Goal: Complete application form

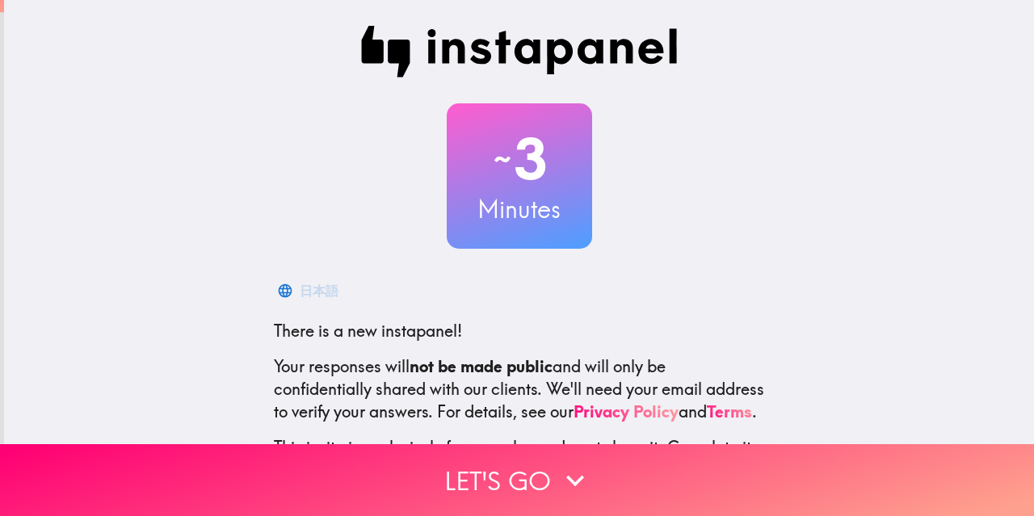
scroll to position [81, 0]
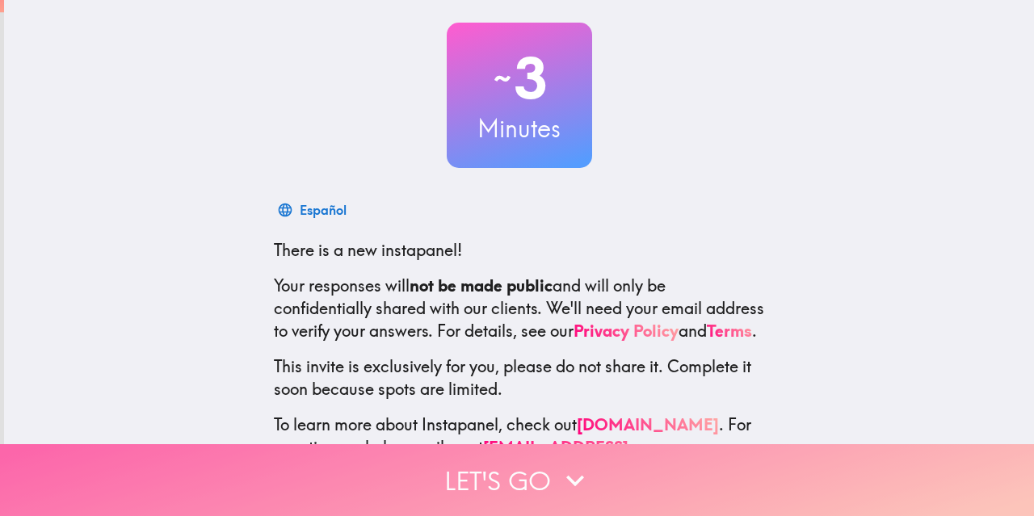
click at [525, 461] on button "Let's go" at bounding box center [517, 480] width 1034 height 72
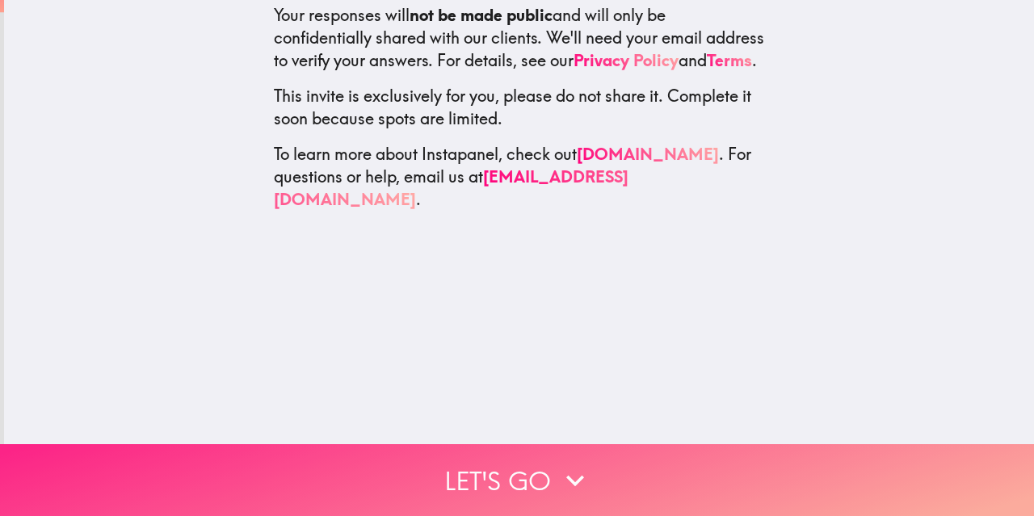
scroll to position [0, 0]
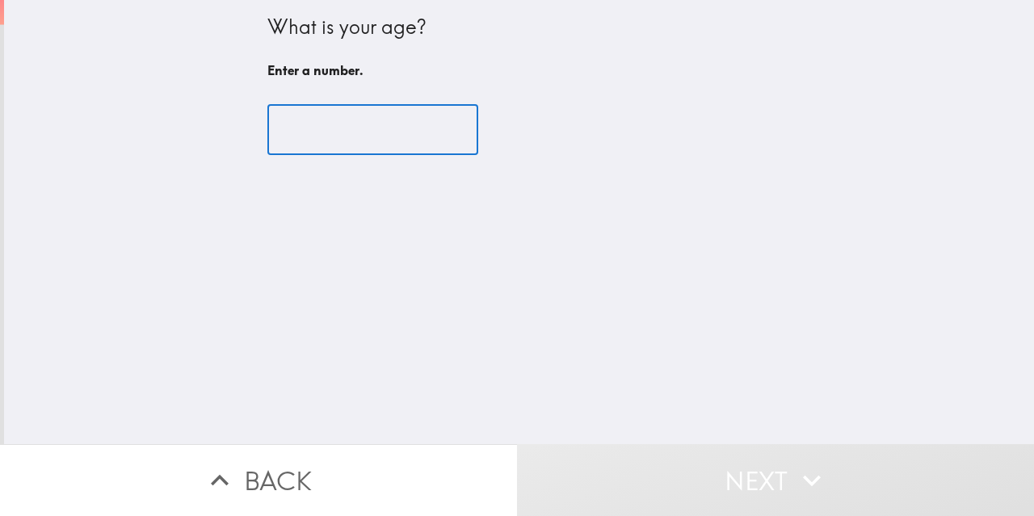
click at [334, 132] on input "number" at bounding box center [372, 130] width 211 height 50
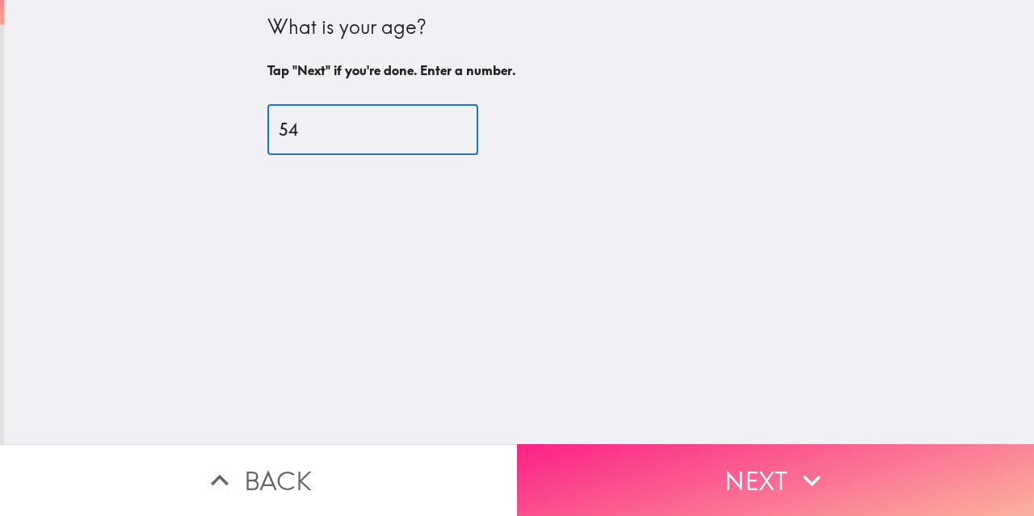
type input "54"
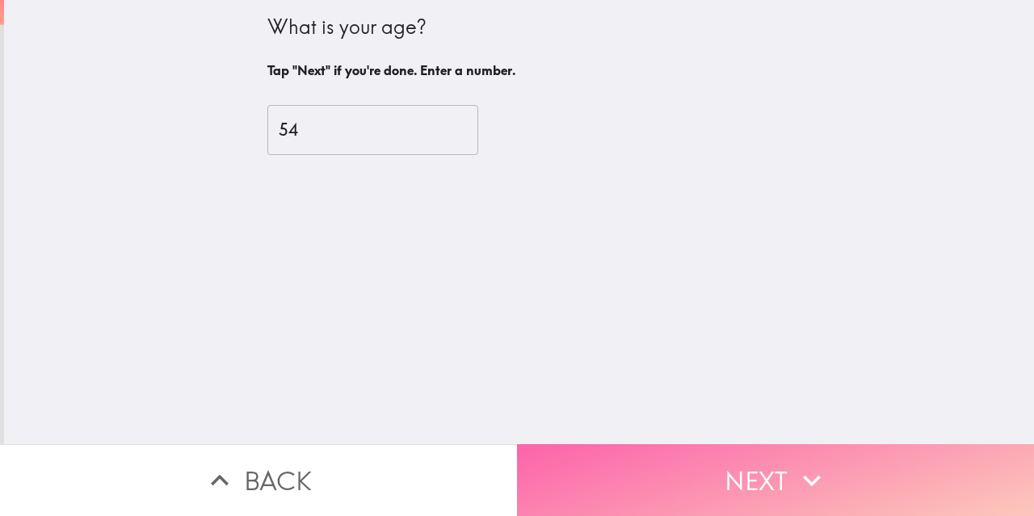
click at [666, 481] on button "Next" at bounding box center [775, 480] width 517 height 72
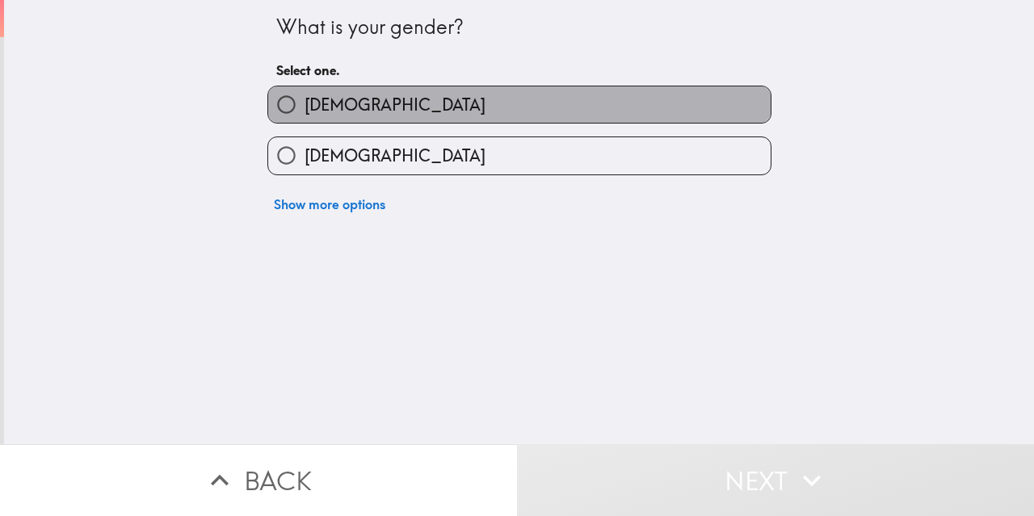
click at [304, 115] on span "[DEMOGRAPHIC_DATA]" at bounding box center [394, 105] width 181 height 23
click at [304, 115] on input "[DEMOGRAPHIC_DATA]" at bounding box center [286, 104] width 36 height 36
radio input "true"
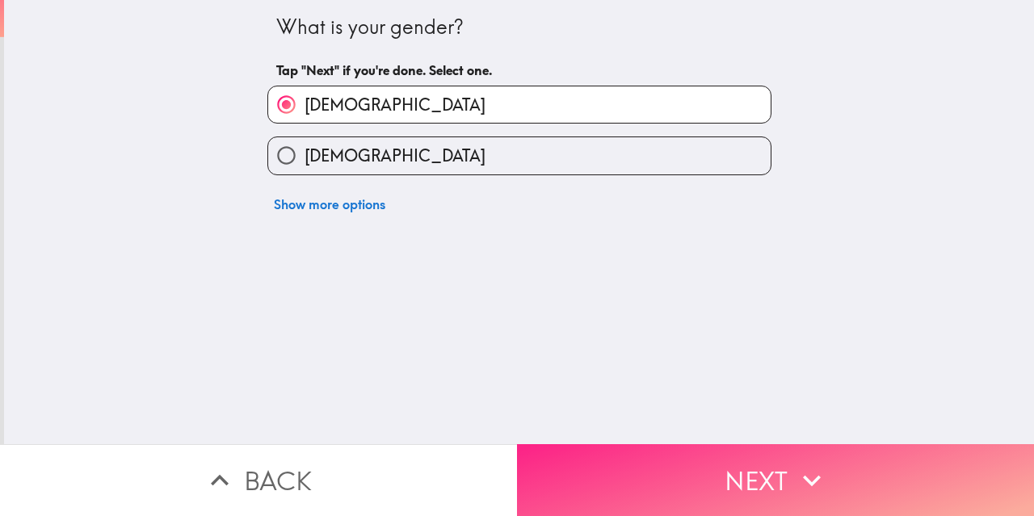
click at [593, 478] on button "Next" at bounding box center [775, 480] width 517 height 72
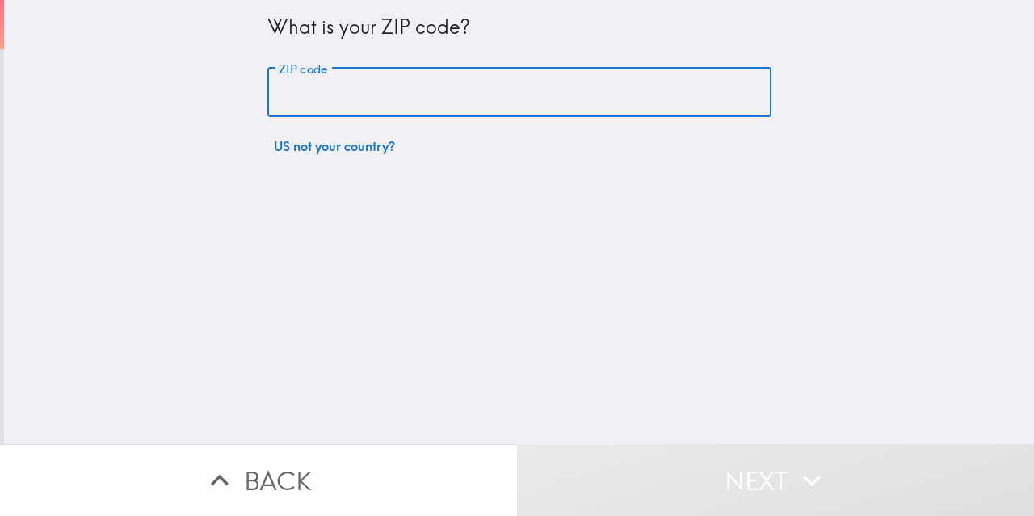
click at [283, 84] on input "ZIP code" at bounding box center [519, 93] width 504 height 50
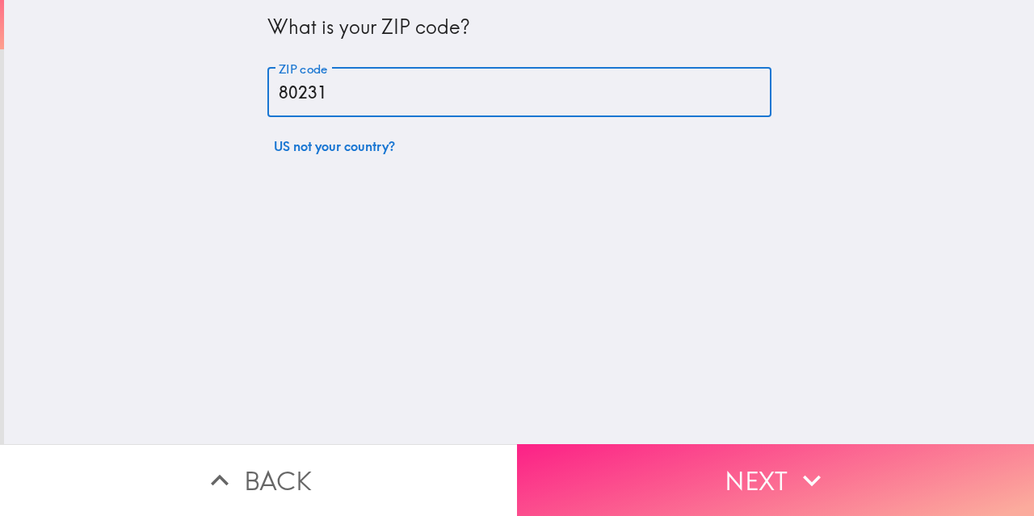
type input "80231"
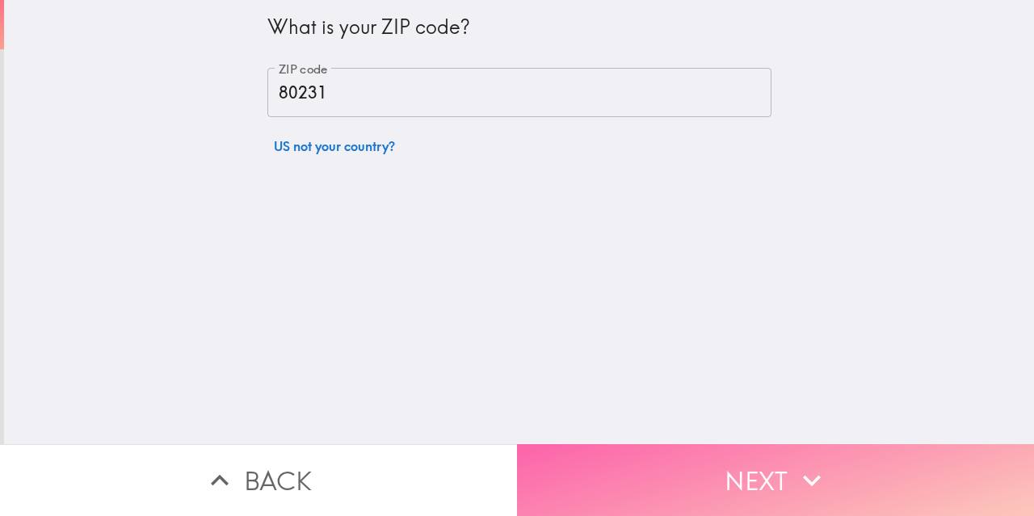
click at [785, 462] on button "Next" at bounding box center [775, 480] width 517 height 72
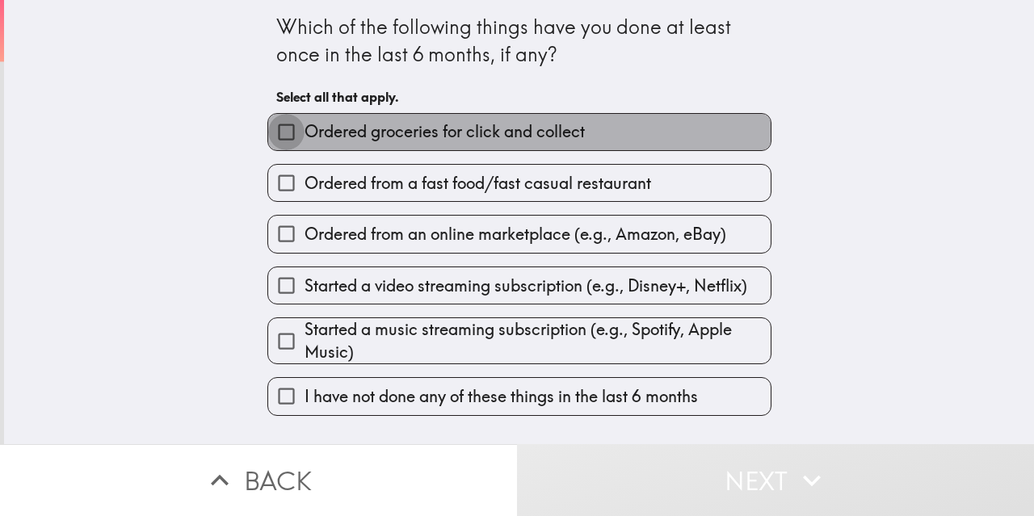
click at [275, 131] on input "Ordered groceries for click and collect" at bounding box center [286, 132] width 36 height 36
checkbox input "true"
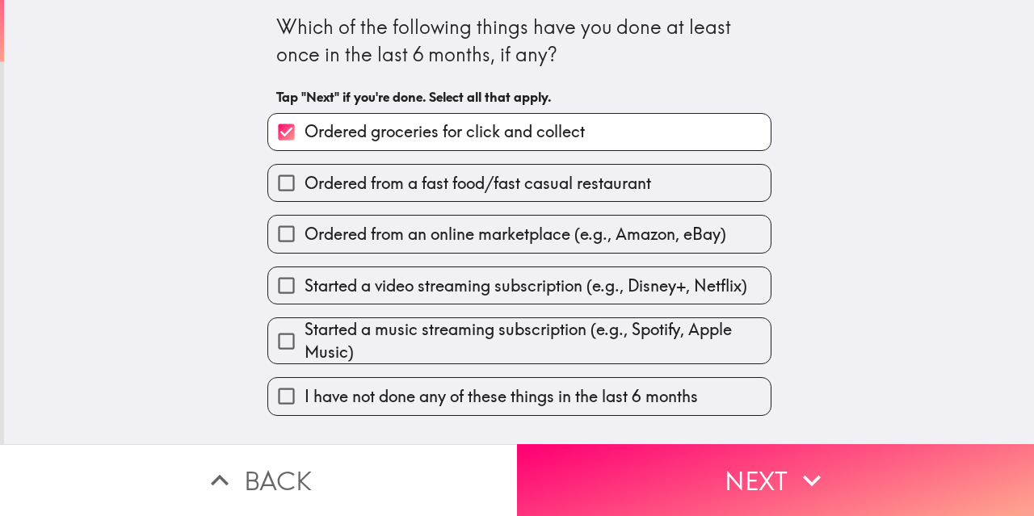
click at [269, 169] on input "Ordered from a fast food/fast casual restaurant" at bounding box center [286, 183] width 36 height 36
checkbox input "true"
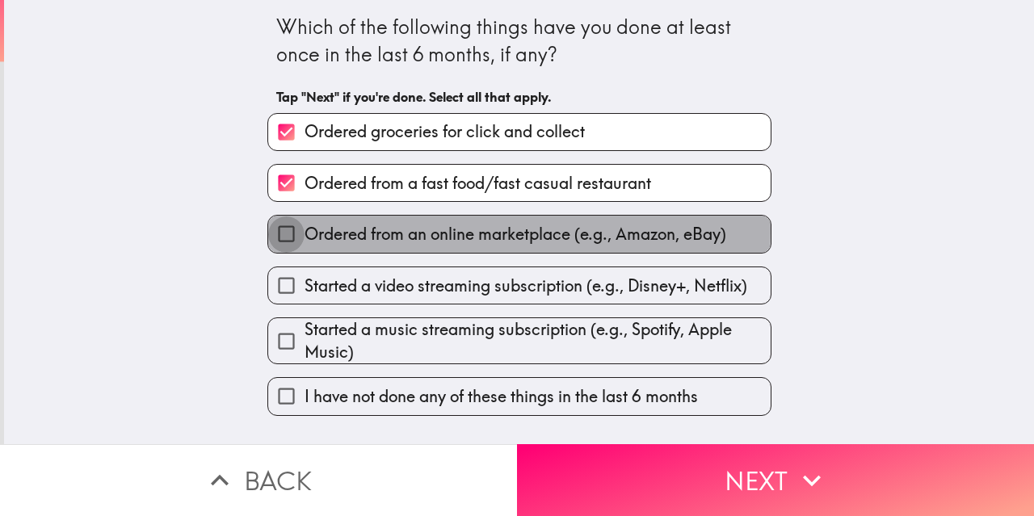
click at [271, 230] on input "Ordered from an online marketplace (e.g., Amazon, eBay)" at bounding box center [286, 234] width 36 height 36
checkbox input "true"
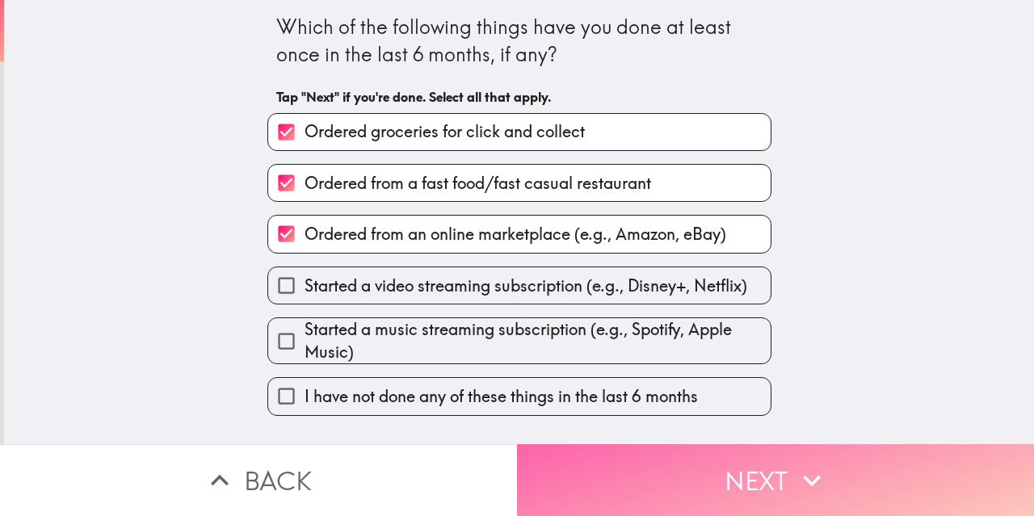
click at [762, 471] on button "Next" at bounding box center [775, 480] width 517 height 72
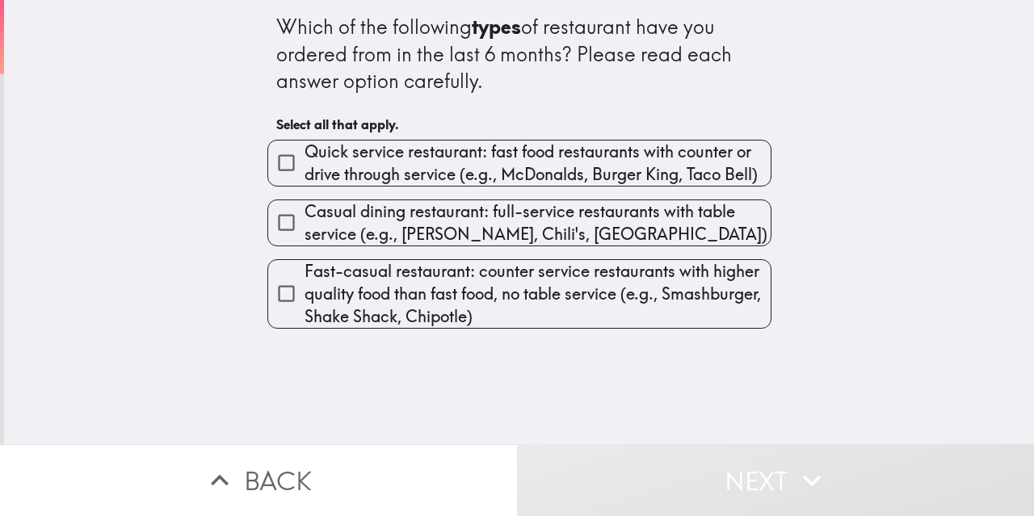
click at [371, 159] on span "Quick service restaurant: fast food restaurants with counter or drive through s…" at bounding box center [537, 163] width 466 height 45
click at [304, 159] on input "Quick service restaurant: fast food restaurants with counter or drive through s…" at bounding box center [286, 163] width 36 height 36
checkbox input "true"
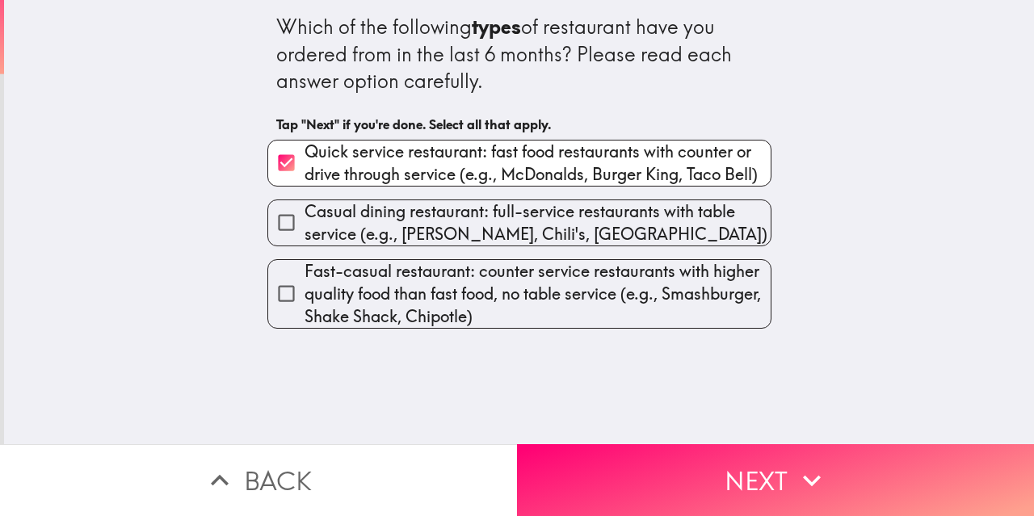
click at [415, 297] on span "Fast-casual restaurant: counter service restaurants with higher quality food th…" at bounding box center [537, 294] width 466 height 68
click at [304, 297] on input "Fast-casual restaurant: counter service restaurants with higher quality food th…" at bounding box center [286, 293] width 36 height 36
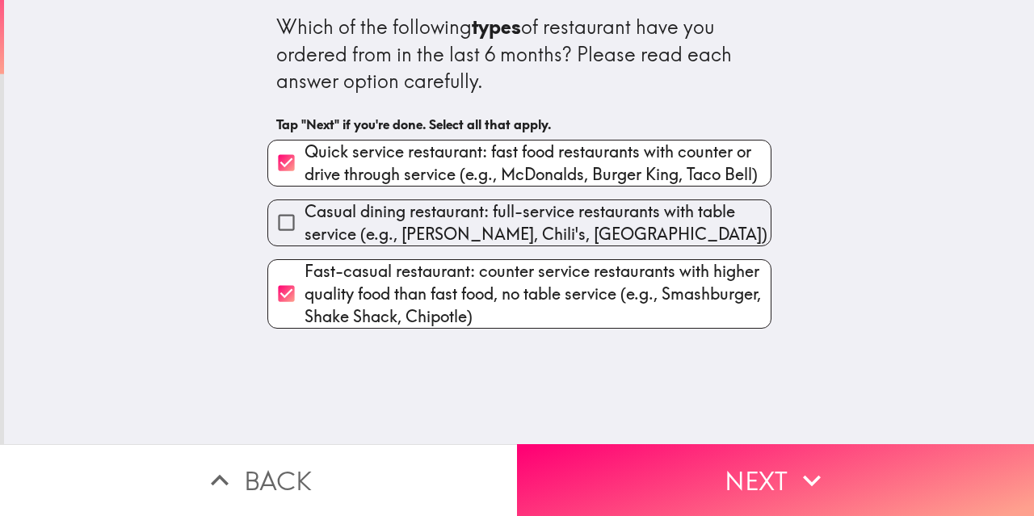
click at [430, 301] on span "Fast-casual restaurant: counter service restaurants with higher quality food th…" at bounding box center [537, 294] width 466 height 68
click at [304, 301] on input "Fast-casual restaurant: counter service restaurants with higher quality food th…" at bounding box center [286, 293] width 36 height 36
checkbox input "false"
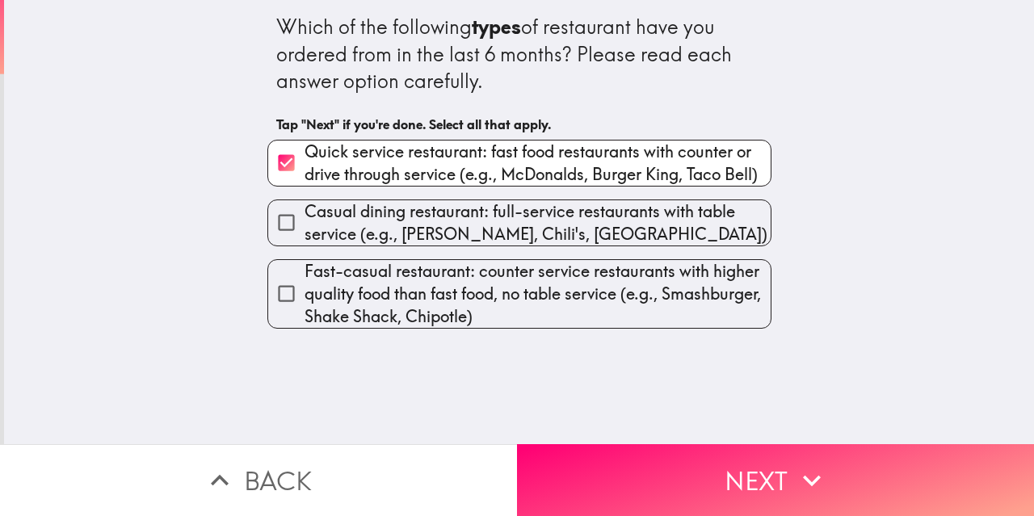
click at [420, 214] on span "Casual dining restaurant: full-service restaurants with table service (e.g., [P…" at bounding box center [537, 222] width 466 height 45
click at [304, 214] on input "Casual dining restaurant: full-service restaurants with table service (e.g., [P…" at bounding box center [286, 222] width 36 height 36
checkbox input "true"
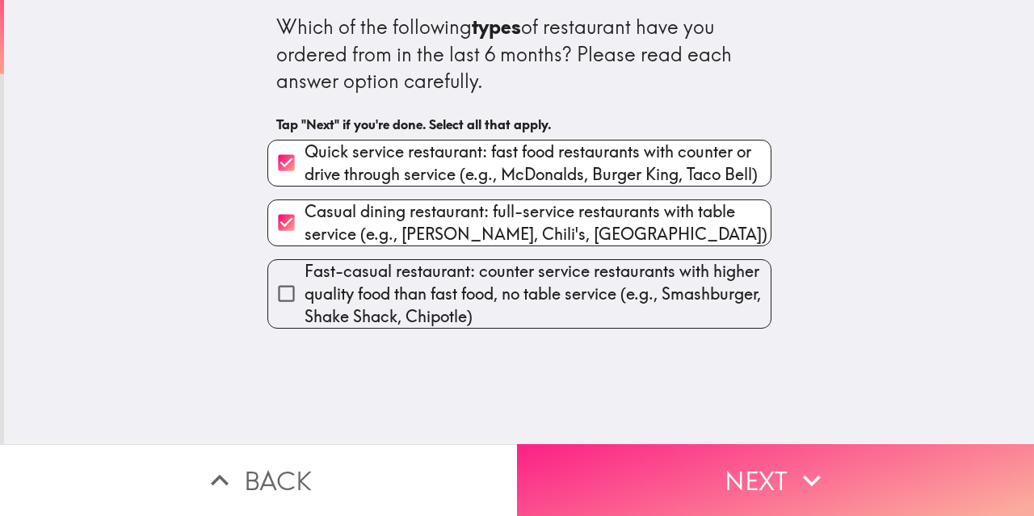
click at [657, 464] on button "Next" at bounding box center [775, 480] width 517 height 72
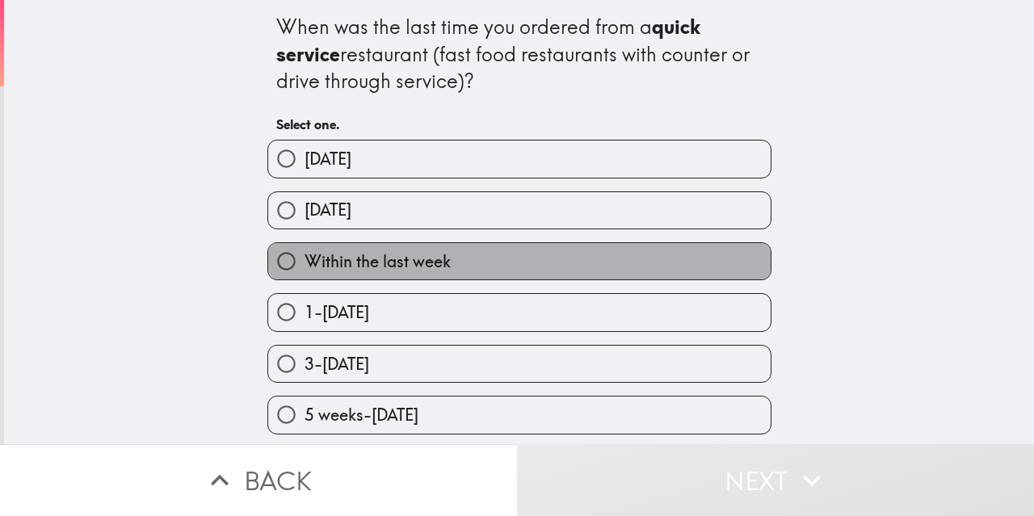
click at [376, 259] on span "Within the last week" at bounding box center [377, 261] width 146 height 23
click at [304, 259] on input "Within the last week" at bounding box center [286, 261] width 36 height 36
radio input "true"
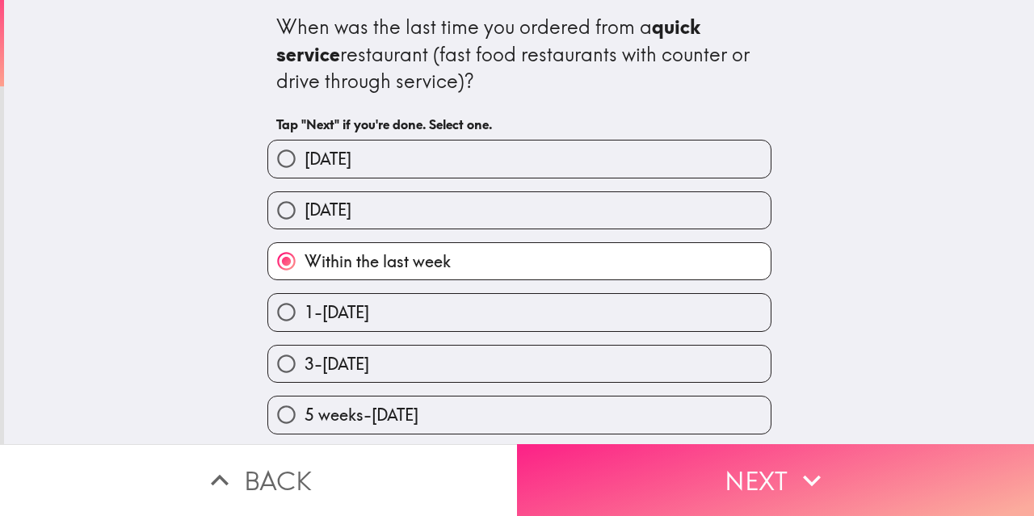
click at [639, 463] on button "Next" at bounding box center [775, 480] width 517 height 72
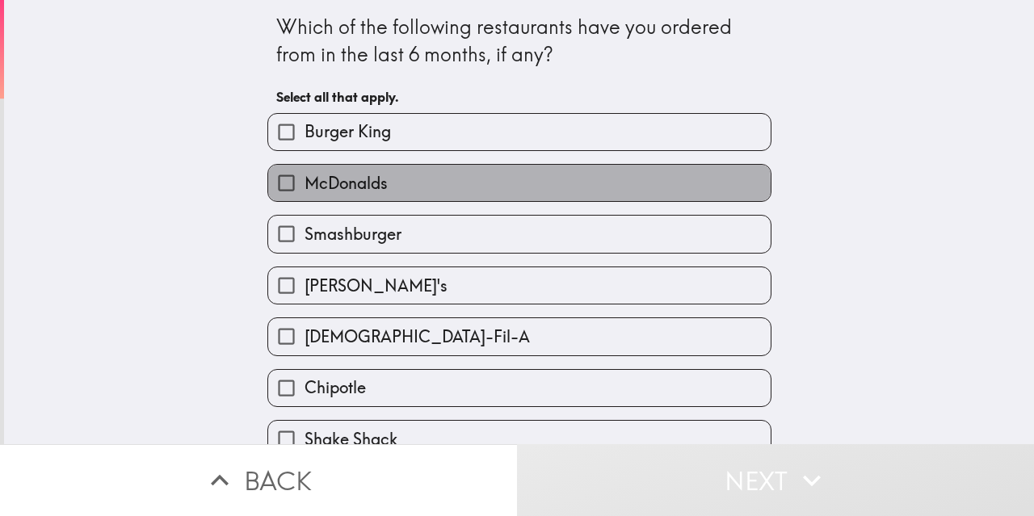
click at [387, 188] on label "McDonalds" at bounding box center [519, 183] width 502 height 36
click at [304, 188] on input "McDonalds" at bounding box center [286, 183] width 36 height 36
checkbox input "true"
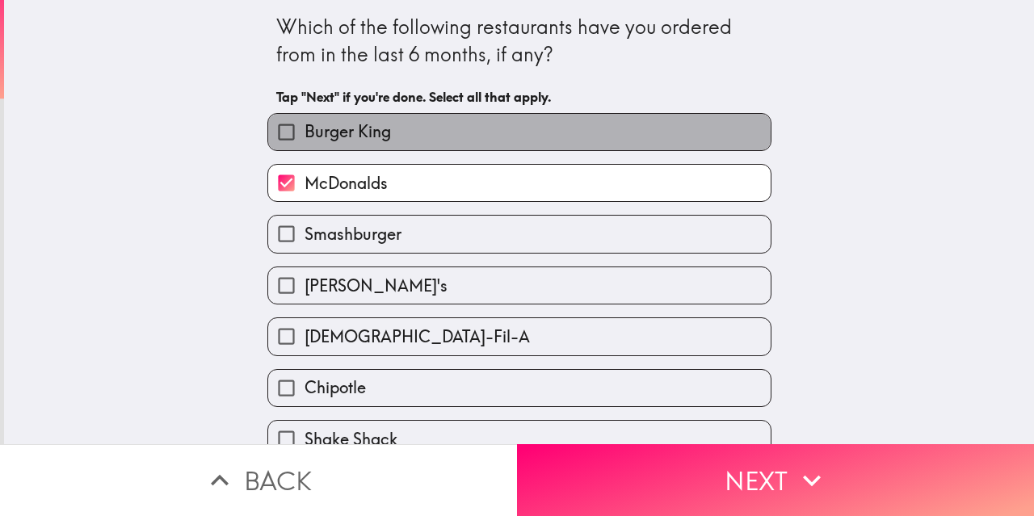
click at [335, 136] on span "Burger King" at bounding box center [347, 131] width 86 height 23
click at [304, 136] on input "Burger King" at bounding box center [286, 132] width 36 height 36
checkbox input "true"
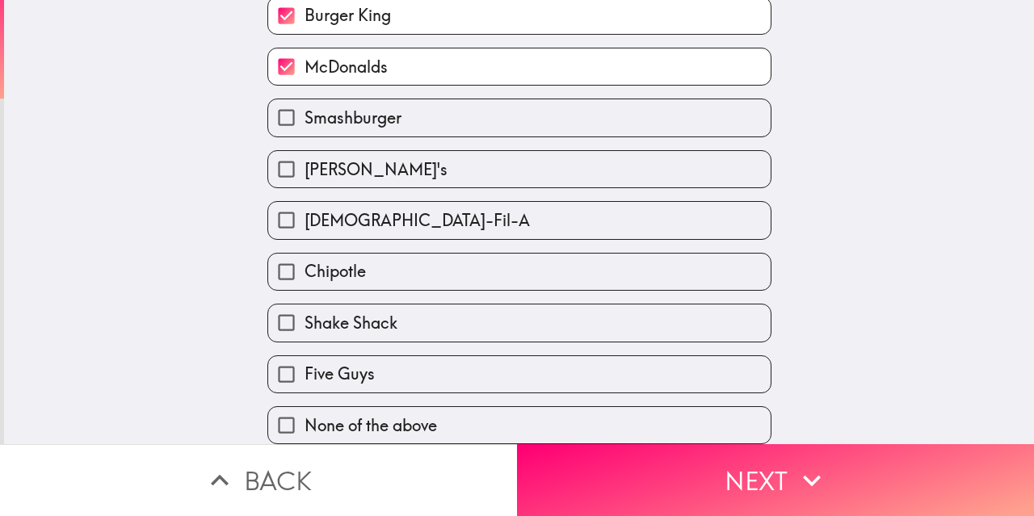
scroll to position [133, 0]
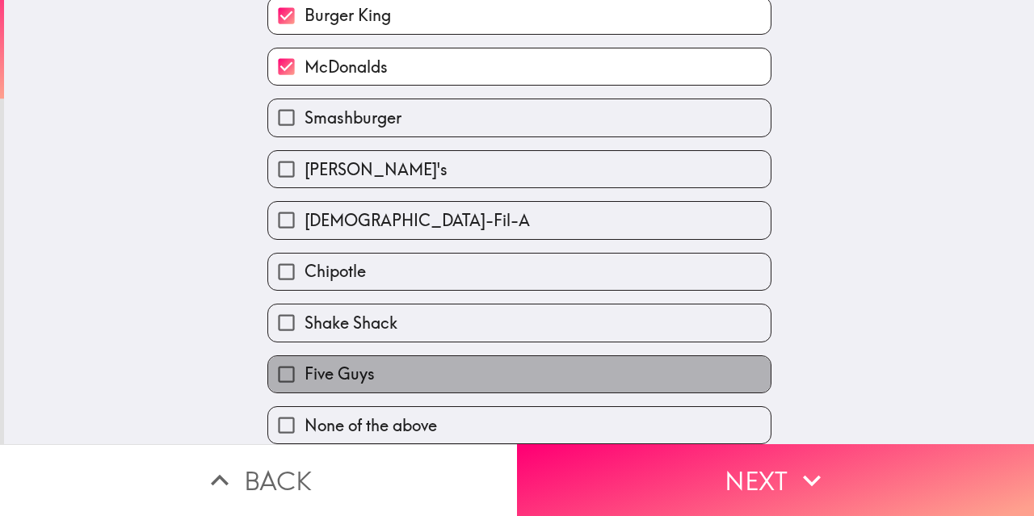
click at [425, 367] on label "Five Guys" at bounding box center [519, 374] width 502 height 36
click at [304, 367] on input "Five Guys" at bounding box center [286, 374] width 36 height 36
checkbox input "true"
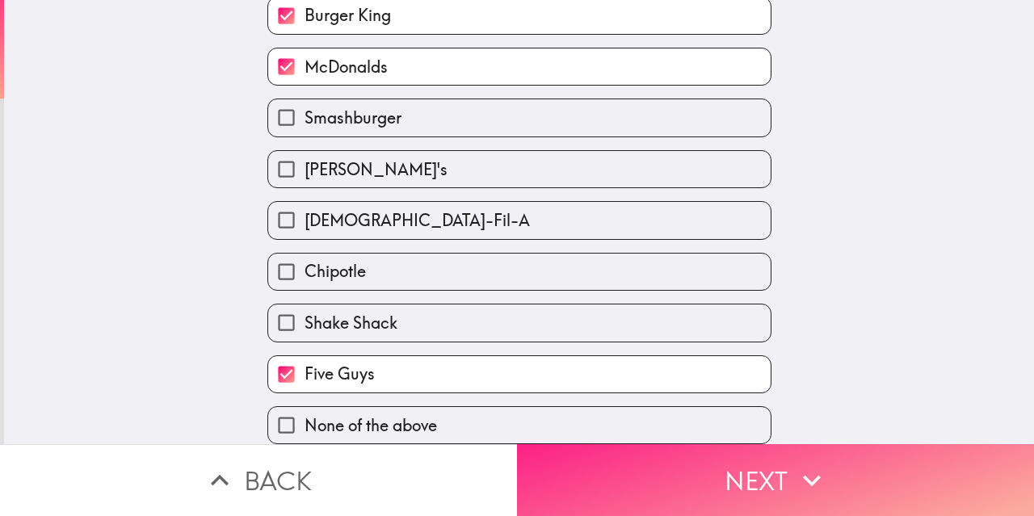
click at [630, 472] on button "Next" at bounding box center [775, 480] width 517 height 72
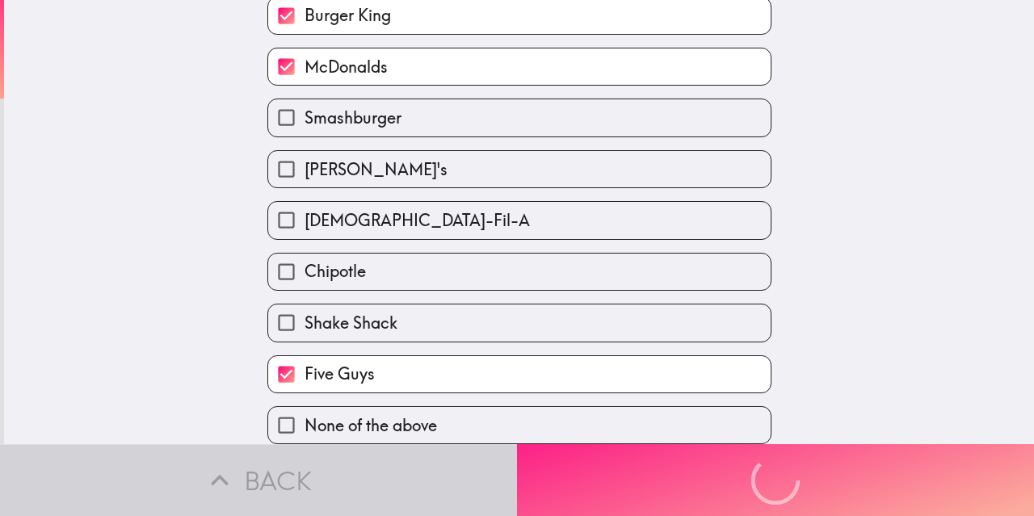
scroll to position [0, 0]
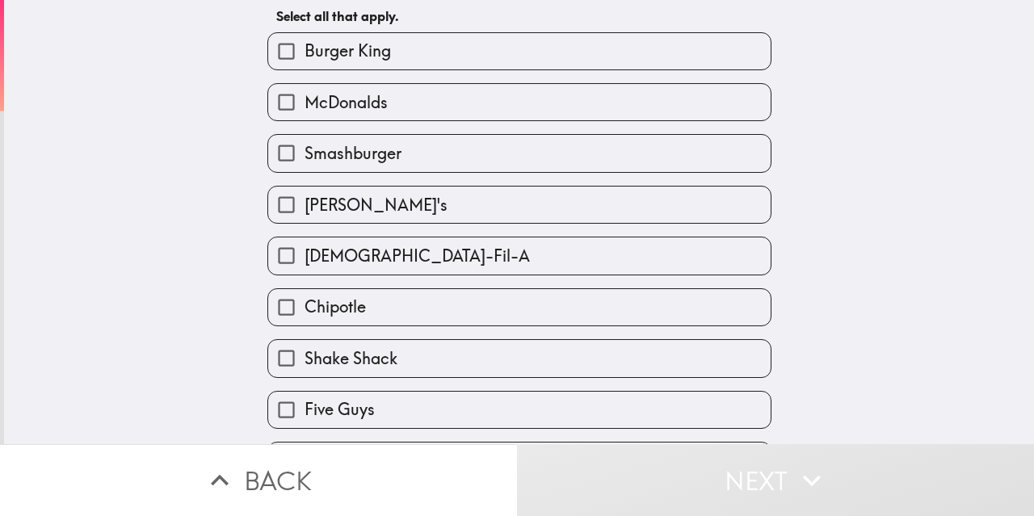
scroll to position [133, 0]
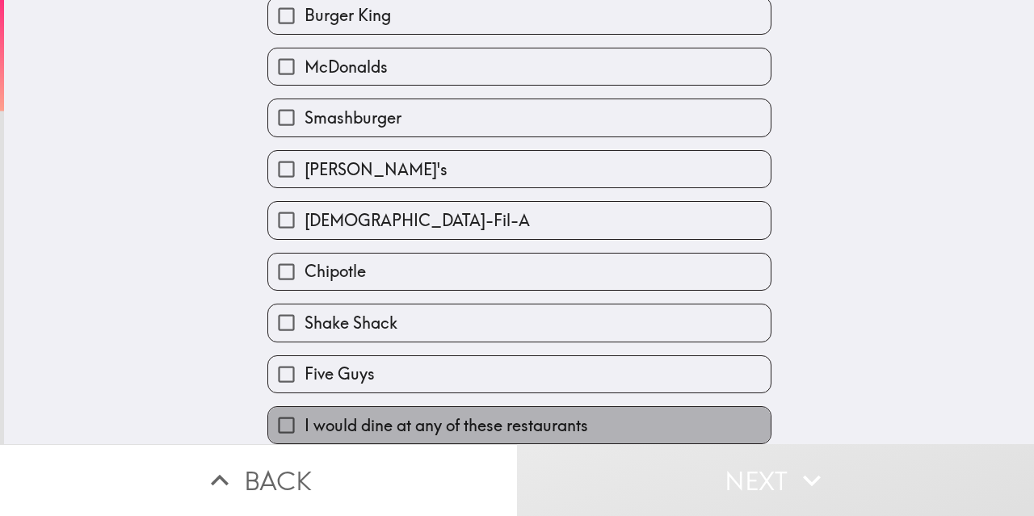
click at [405, 414] on span "I would dine at any of these restaurants" at bounding box center [445, 425] width 283 height 23
click at [304, 413] on input "I would dine at any of these restaurants" at bounding box center [286, 425] width 36 height 36
checkbox input "true"
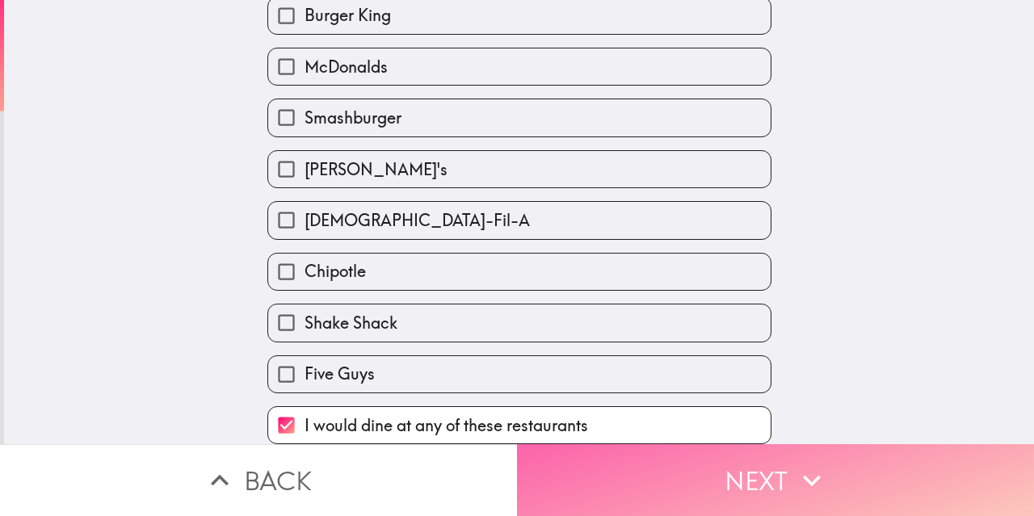
click at [640, 493] on button "Next" at bounding box center [775, 480] width 517 height 72
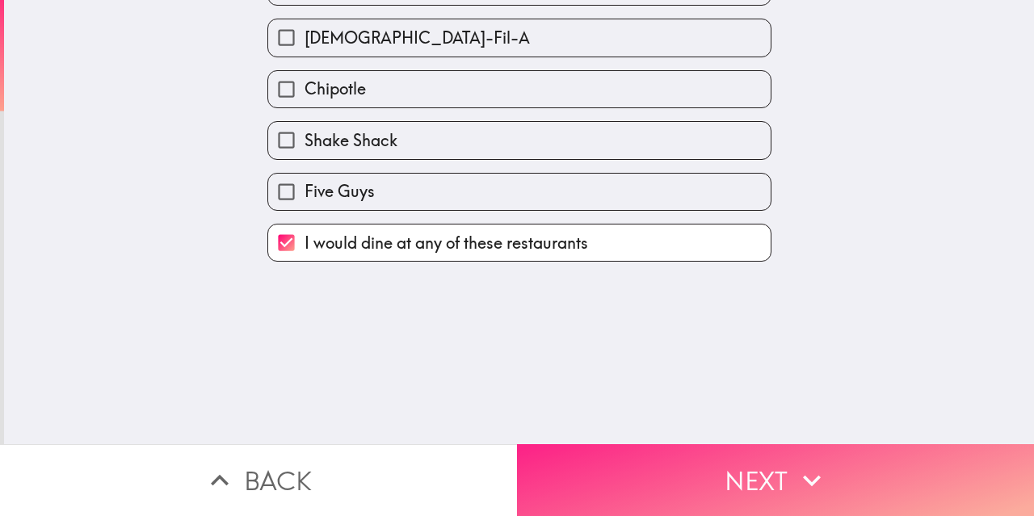
scroll to position [0, 0]
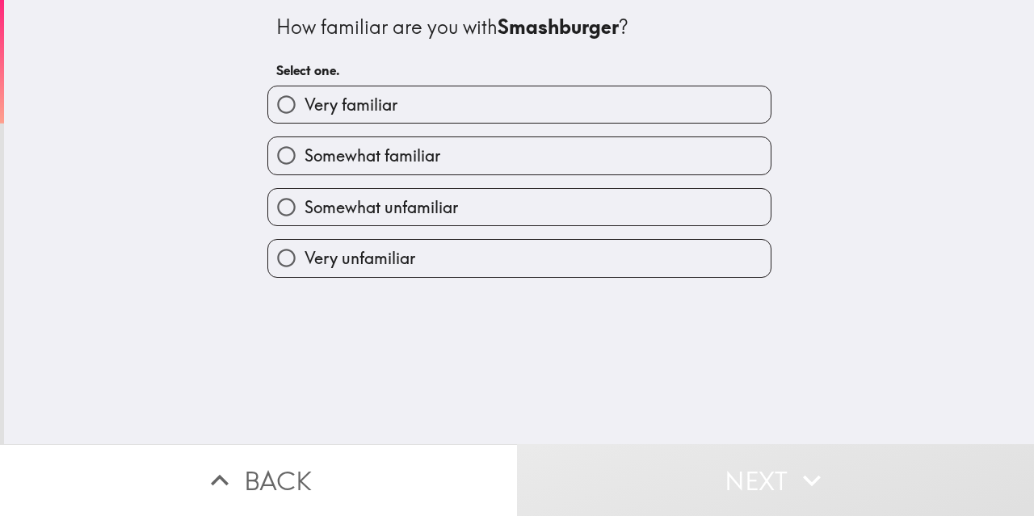
click at [351, 156] on span "Somewhat familiar" at bounding box center [372, 156] width 136 height 23
click at [304, 156] on input "Somewhat familiar" at bounding box center [286, 155] width 36 height 36
radio input "true"
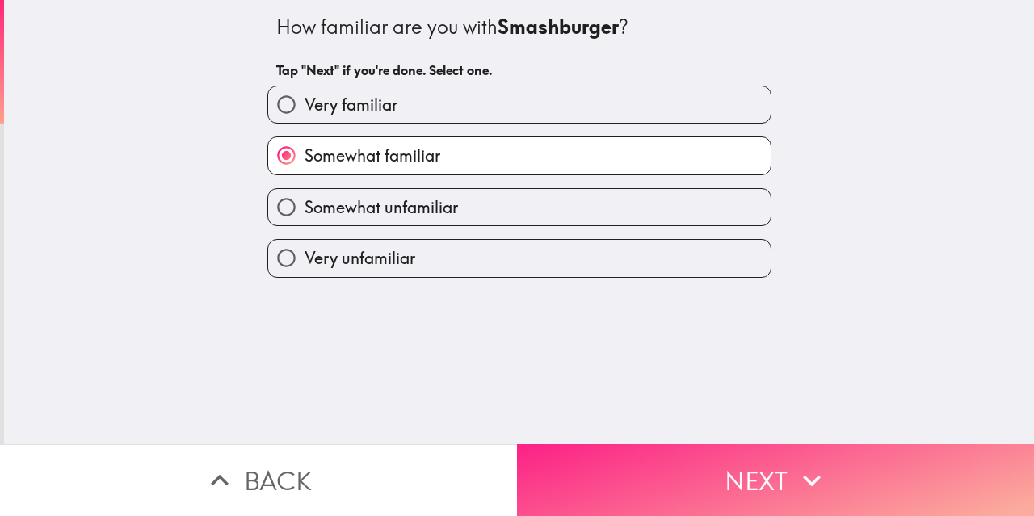
click at [657, 477] on button "Next" at bounding box center [775, 480] width 517 height 72
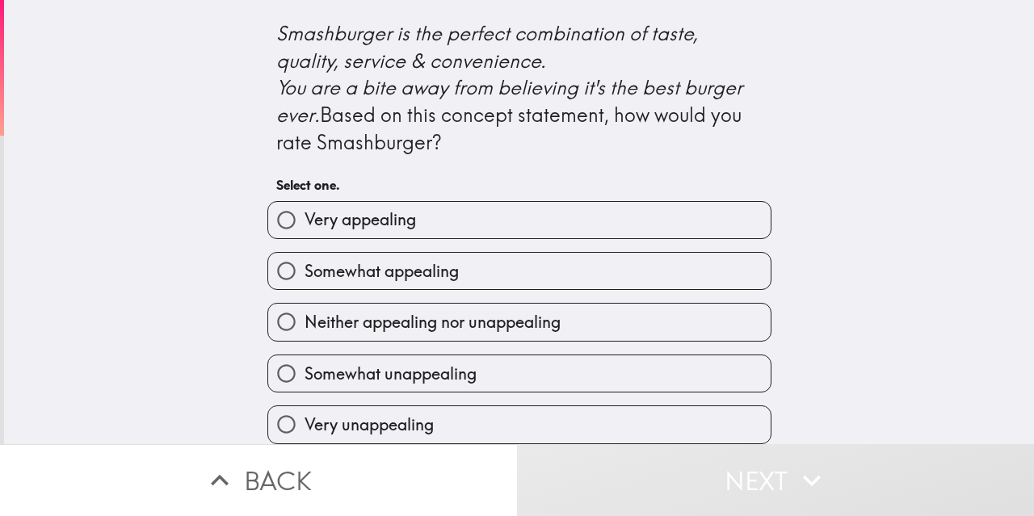
scroll to position [727, 0]
click at [514, 238] on label "Very appealing" at bounding box center [519, 220] width 502 height 36
click at [304, 238] on input "Very appealing" at bounding box center [286, 220] width 36 height 36
radio input "true"
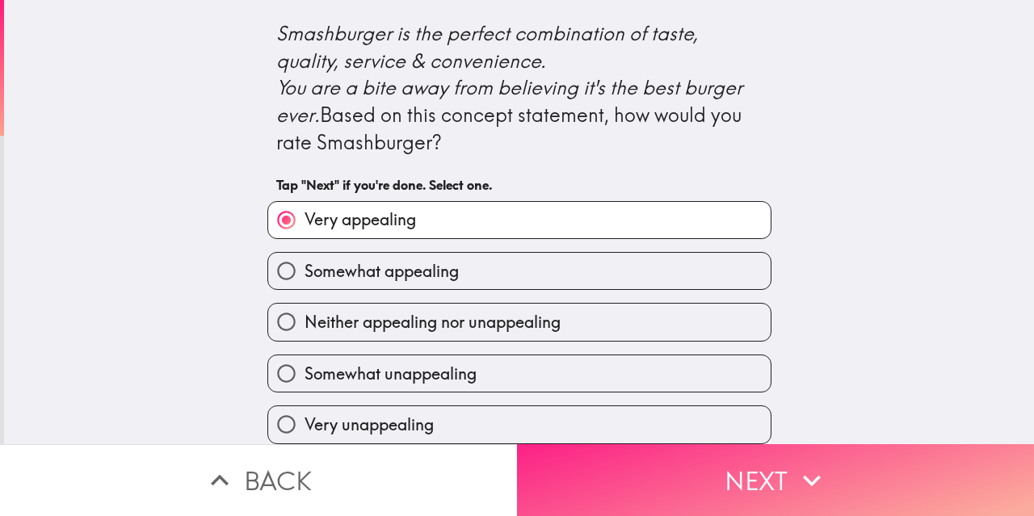
click at [686, 460] on button "Next" at bounding box center [775, 480] width 517 height 72
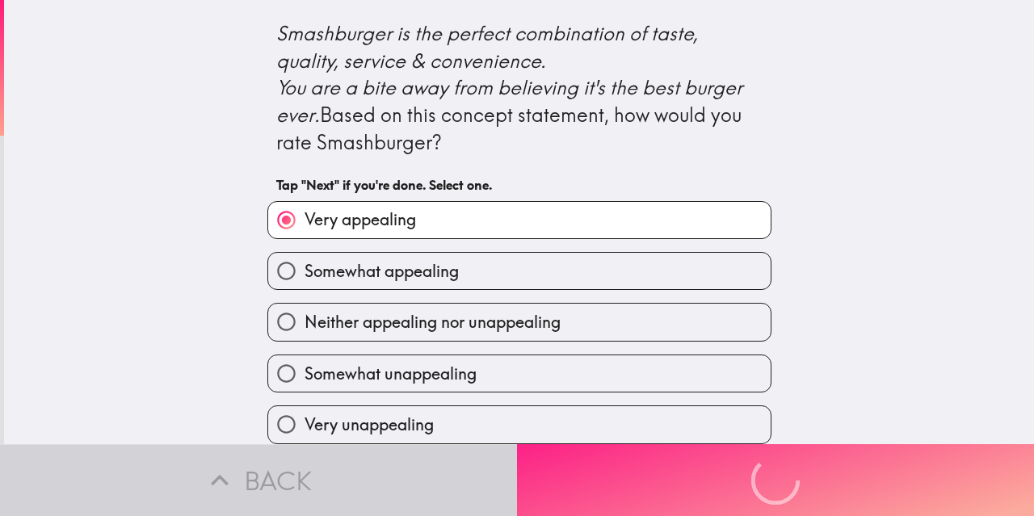
scroll to position [0, 0]
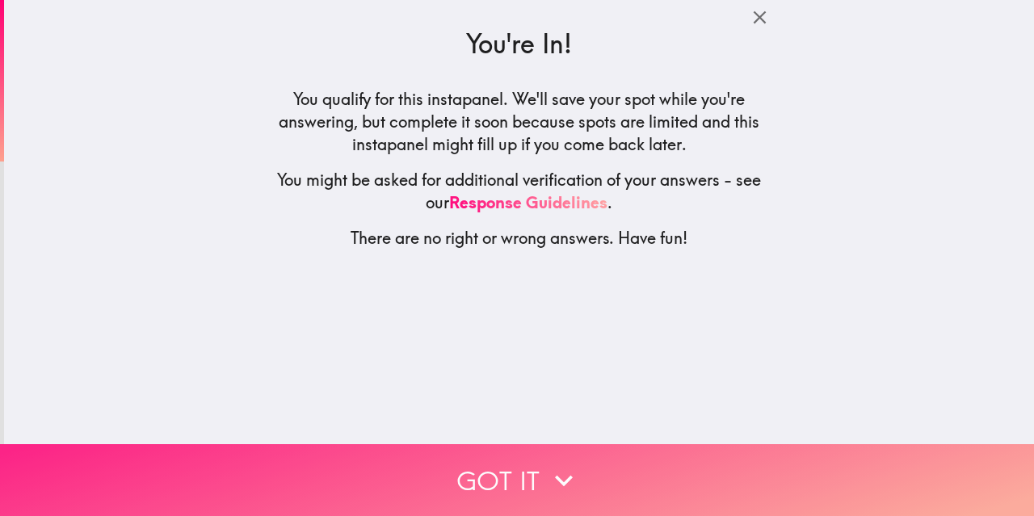
click at [603, 482] on button "Got it" at bounding box center [517, 480] width 1034 height 72
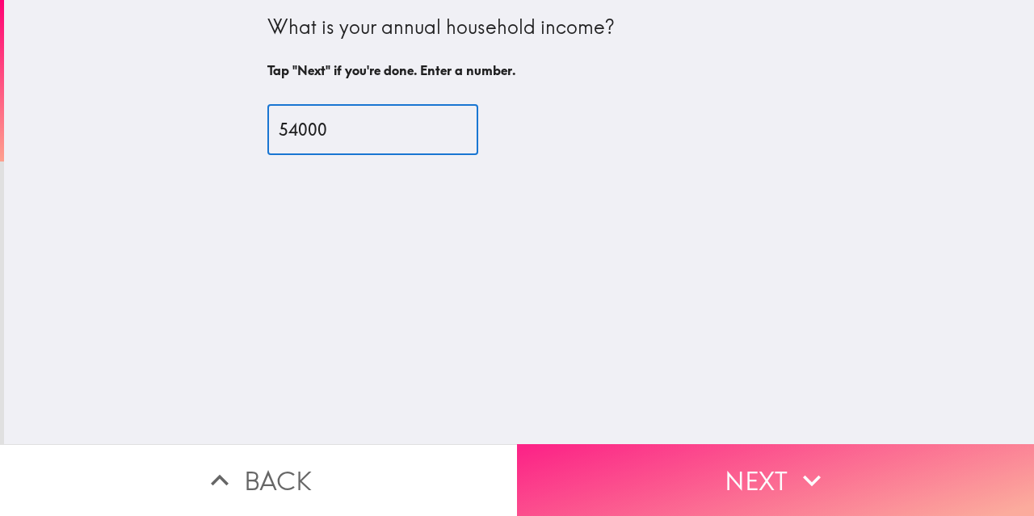
type input "54000"
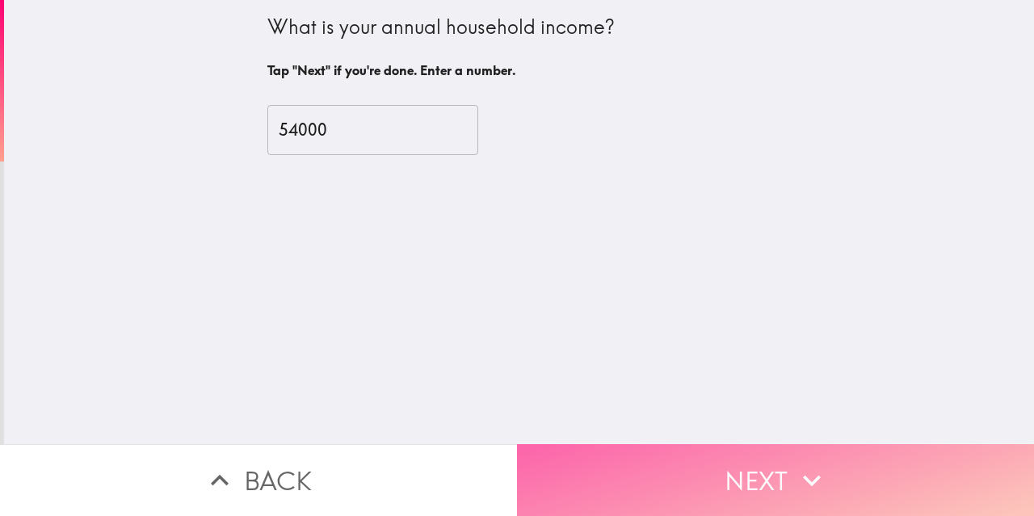
click at [794, 463] on icon "button" at bounding box center [812, 481] width 36 height 36
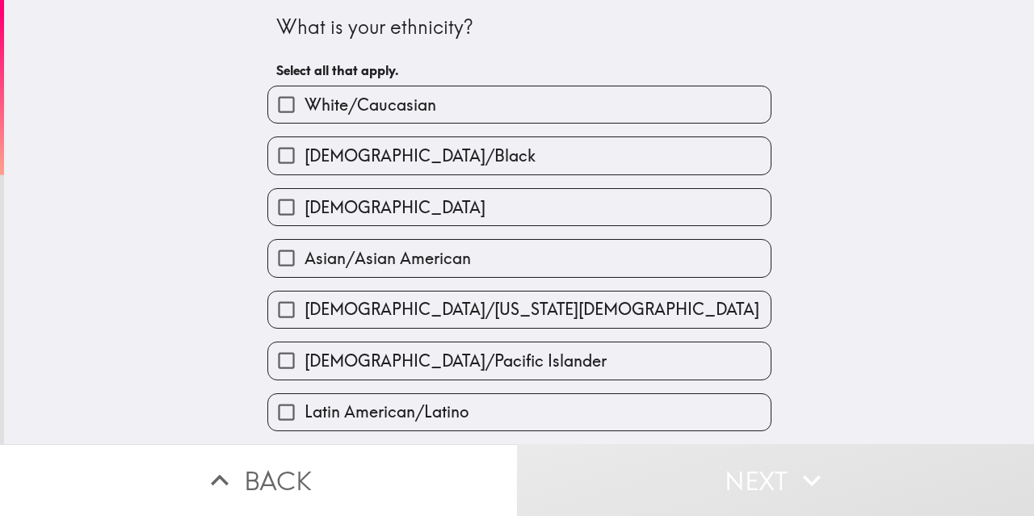
click at [356, 104] on span "White/Caucasian" at bounding box center [370, 105] width 132 height 23
click at [304, 104] on input "White/Caucasian" at bounding box center [286, 104] width 36 height 36
checkbox input "true"
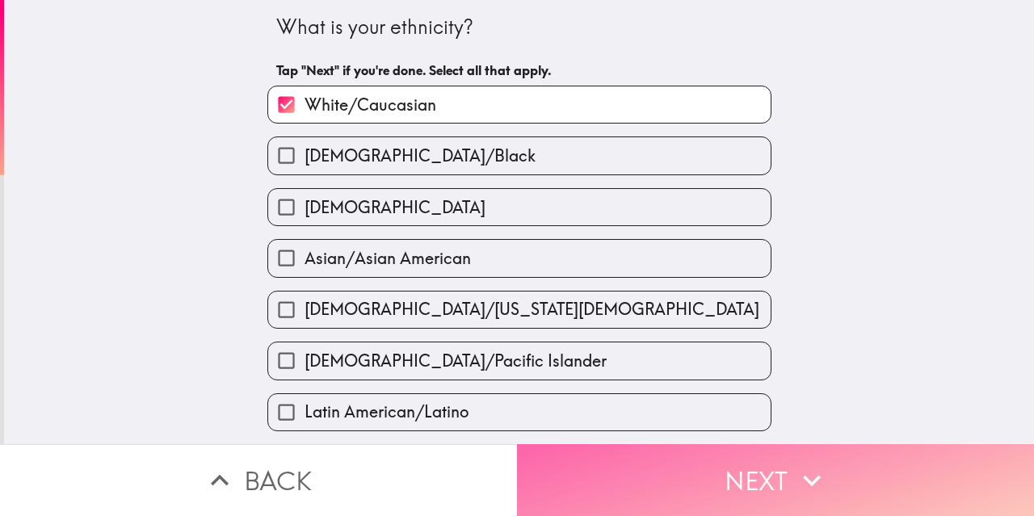
click at [678, 454] on button "Next" at bounding box center [775, 480] width 517 height 72
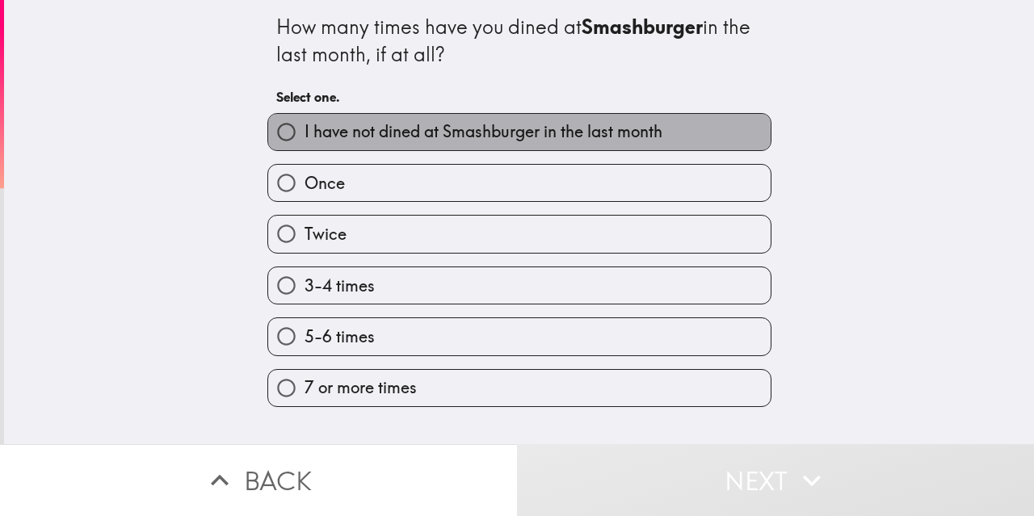
click at [380, 136] on span "I have not dined at Smashburger in the last month" at bounding box center [483, 131] width 358 height 23
click at [304, 136] on input "I have not dined at Smashburger in the last month" at bounding box center [286, 132] width 36 height 36
radio input "true"
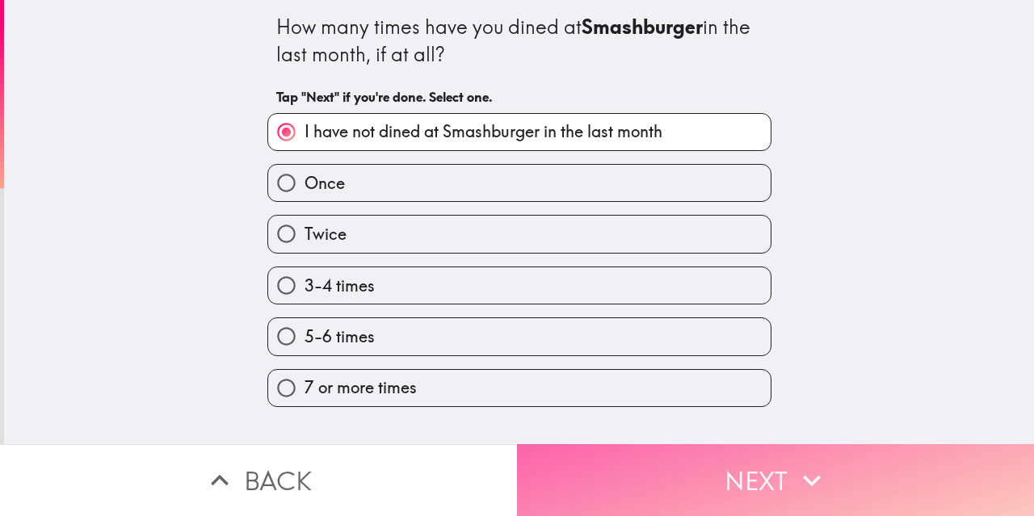
click at [599, 471] on button "Next" at bounding box center [775, 480] width 517 height 72
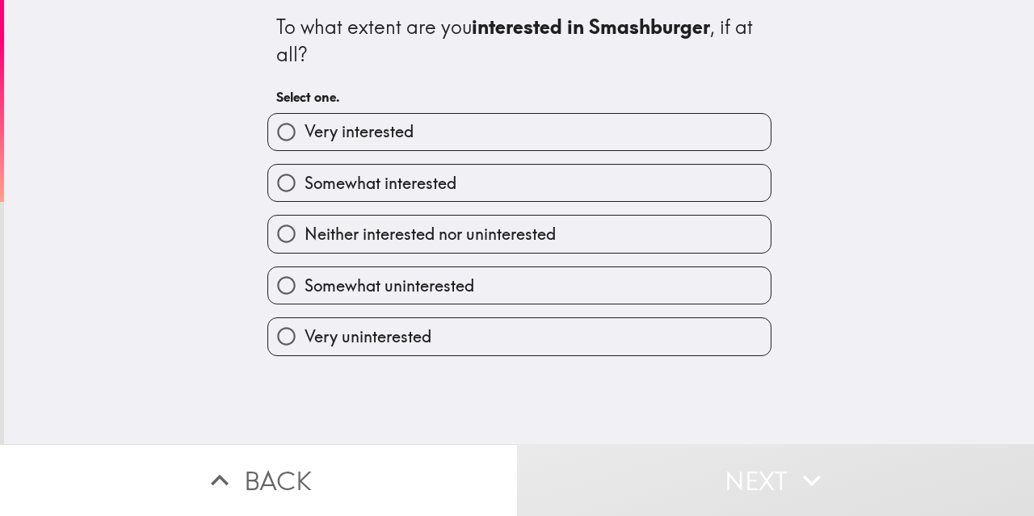
click at [378, 196] on label "Somewhat interested" at bounding box center [519, 183] width 502 height 36
click at [304, 196] on input "Somewhat interested" at bounding box center [286, 183] width 36 height 36
radio input "true"
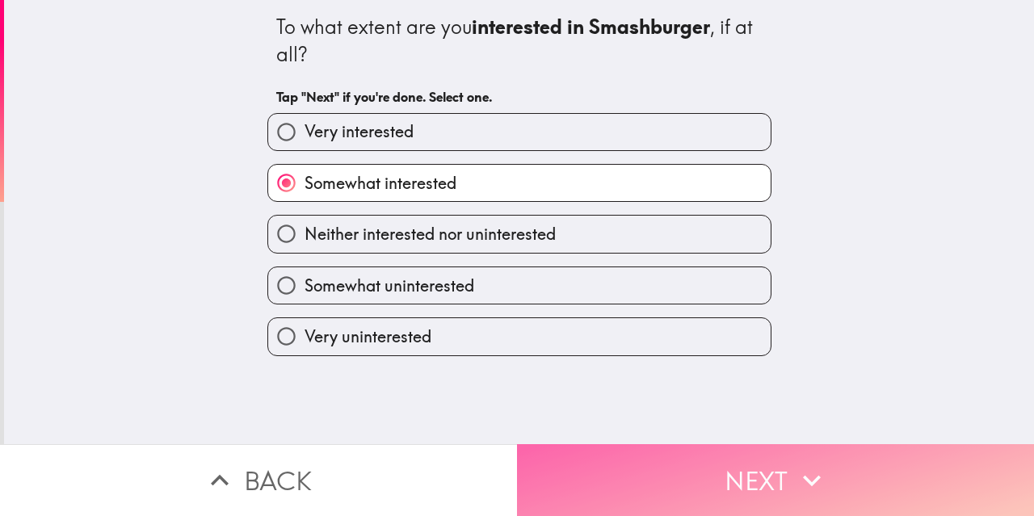
click at [685, 473] on button "Next" at bounding box center [775, 480] width 517 height 72
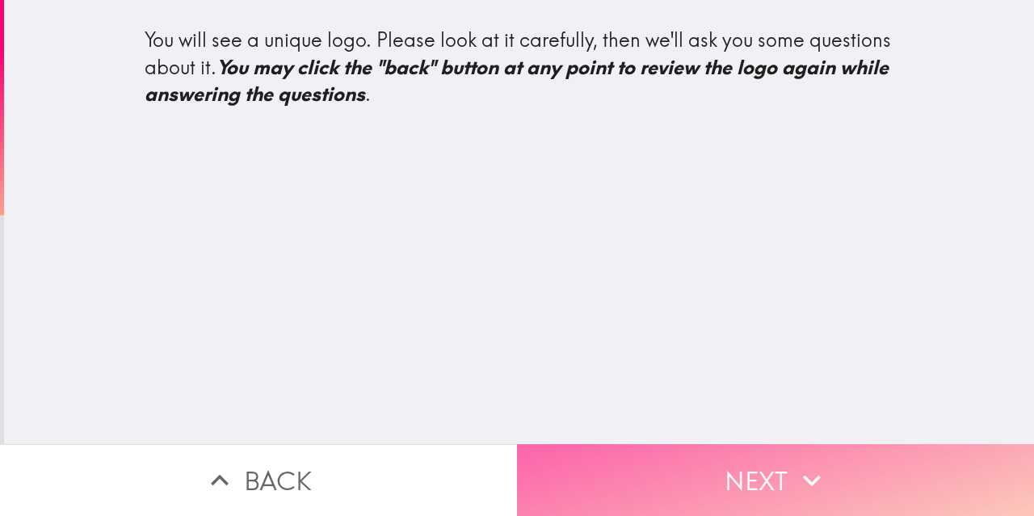
click at [681, 456] on button "Next" at bounding box center [775, 480] width 517 height 72
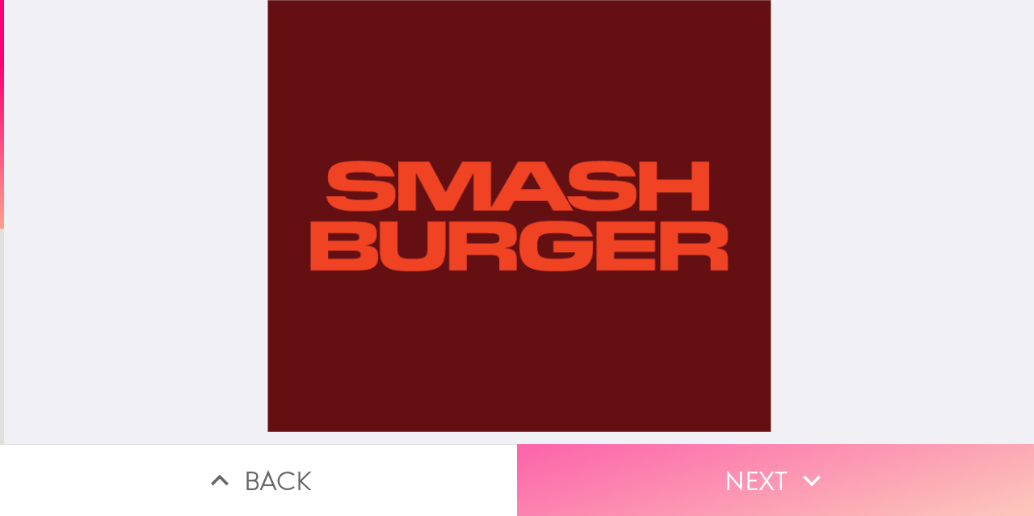
click at [701, 479] on button "Next" at bounding box center [775, 480] width 517 height 72
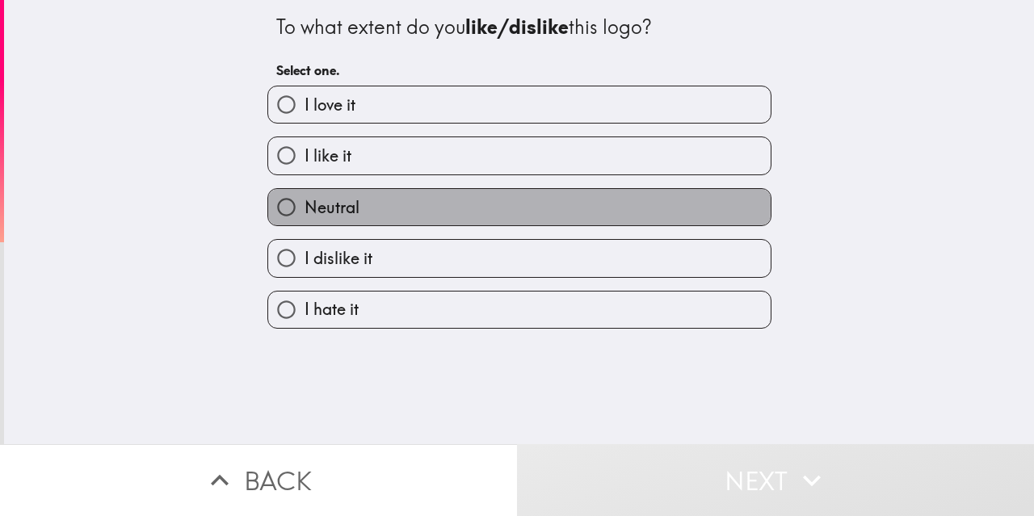
click at [352, 208] on label "Neutral" at bounding box center [519, 207] width 502 height 36
click at [304, 208] on input "Neutral" at bounding box center [286, 207] width 36 height 36
radio input "true"
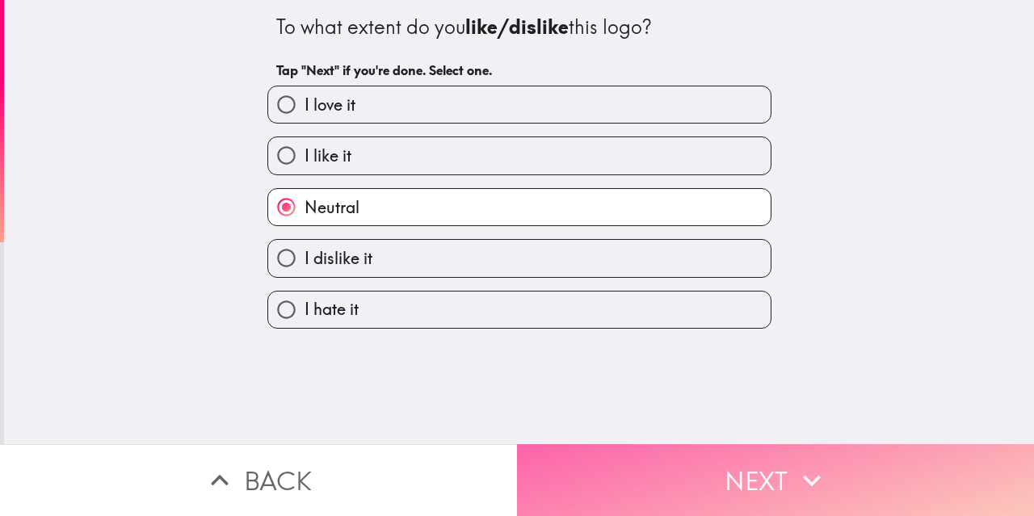
click at [686, 448] on button "Next" at bounding box center [775, 480] width 517 height 72
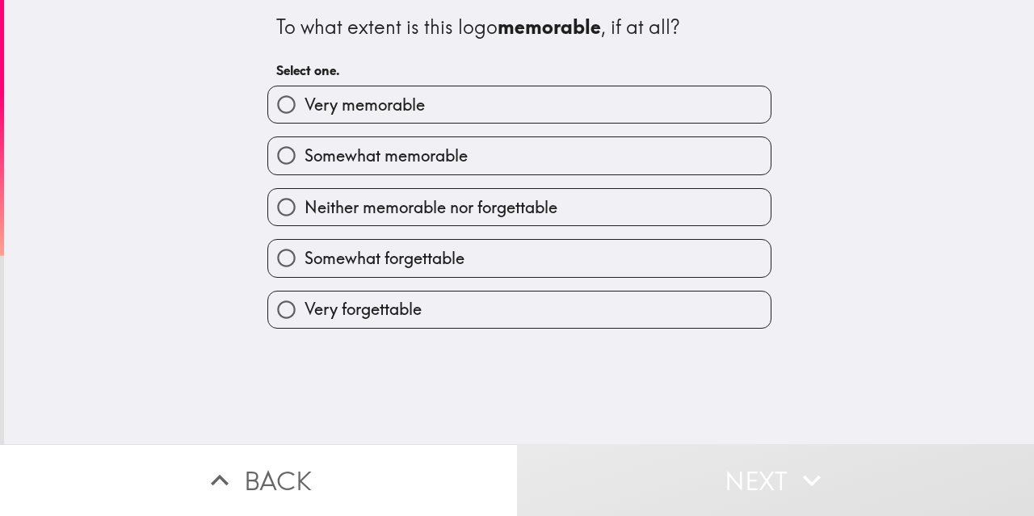
click at [345, 208] on span "Neither memorable nor forgettable" at bounding box center [430, 207] width 253 height 23
click at [304, 208] on input "Neither memorable nor forgettable" at bounding box center [286, 207] width 36 height 36
radio input "true"
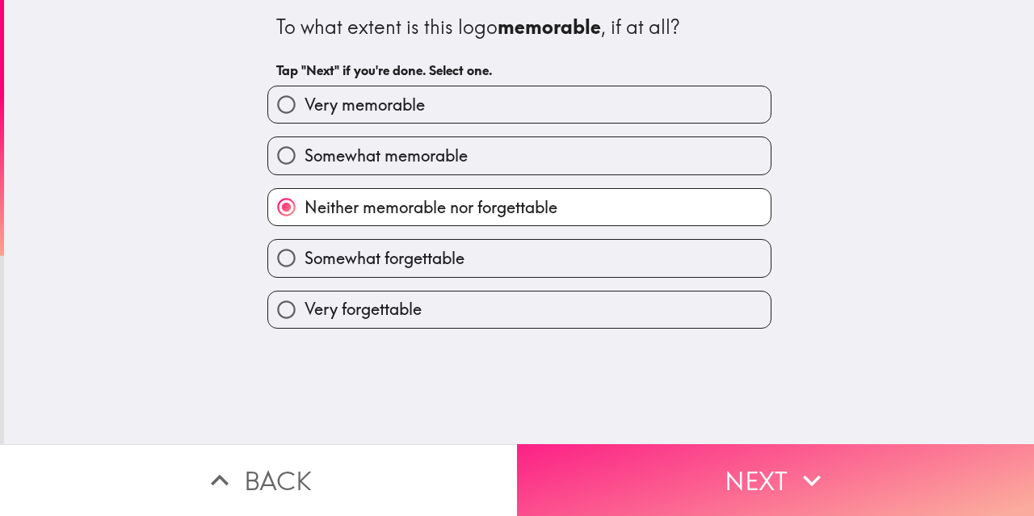
click at [690, 450] on button "Next" at bounding box center [775, 480] width 517 height 72
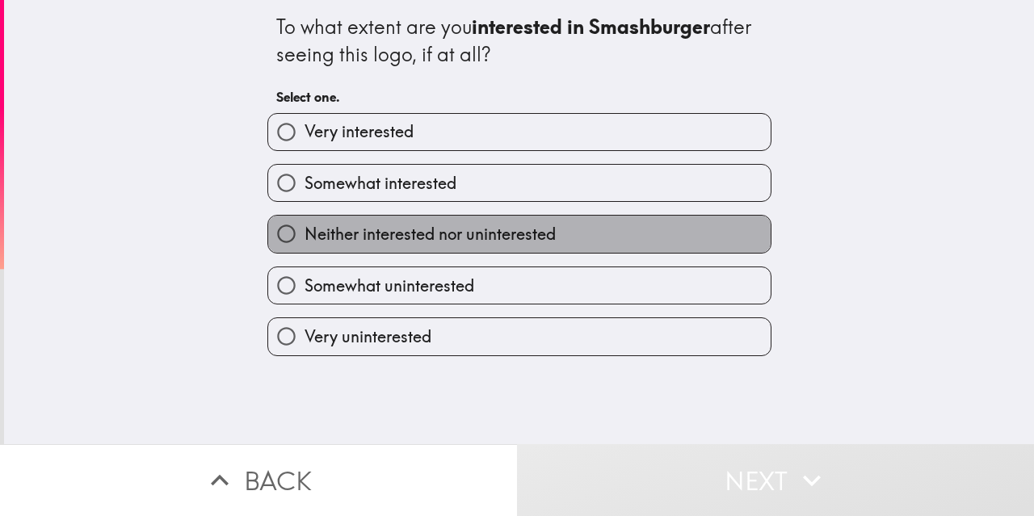
click at [367, 235] on span "Neither interested nor uninterested" at bounding box center [429, 234] width 251 height 23
click at [304, 235] on input "Neither interested nor uninterested" at bounding box center [286, 234] width 36 height 36
radio input "true"
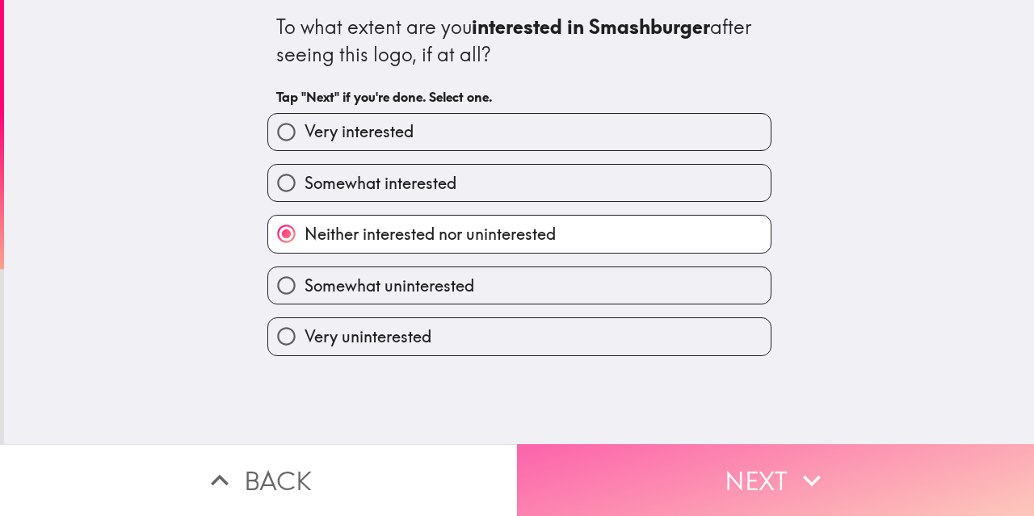
click at [638, 473] on button "Next" at bounding box center [775, 480] width 517 height 72
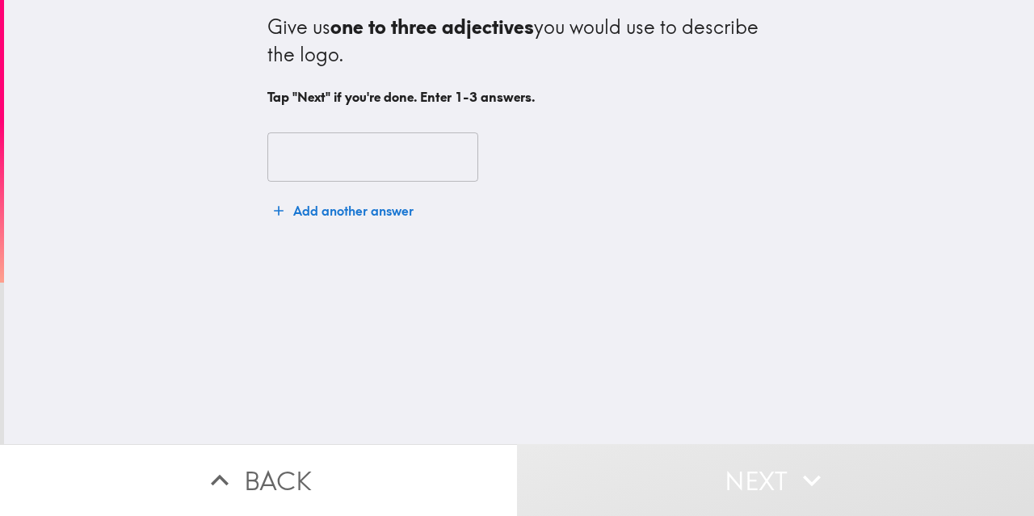
click at [296, 162] on input "text" at bounding box center [372, 157] width 211 height 50
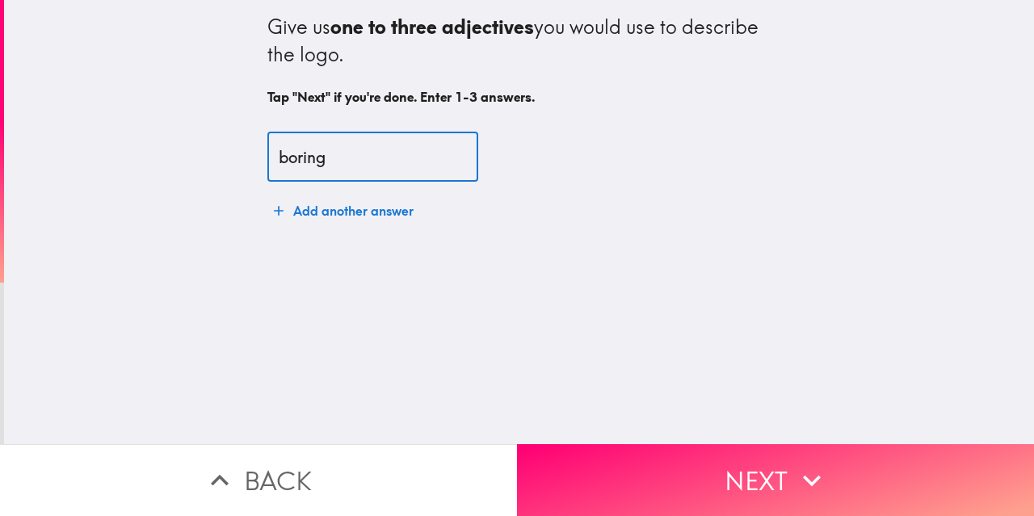
type input "boring"
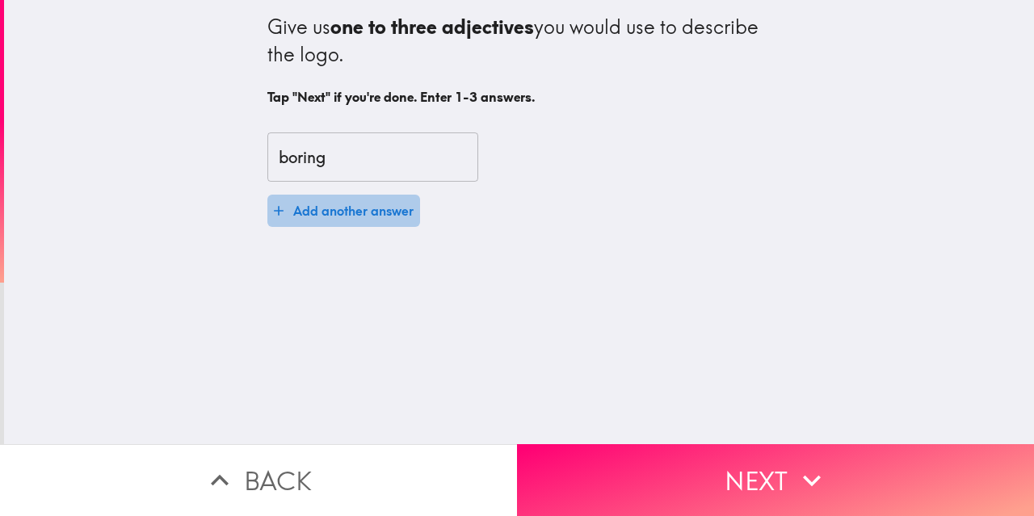
click at [271, 212] on icon "button" at bounding box center [279, 211] width 16 height 16
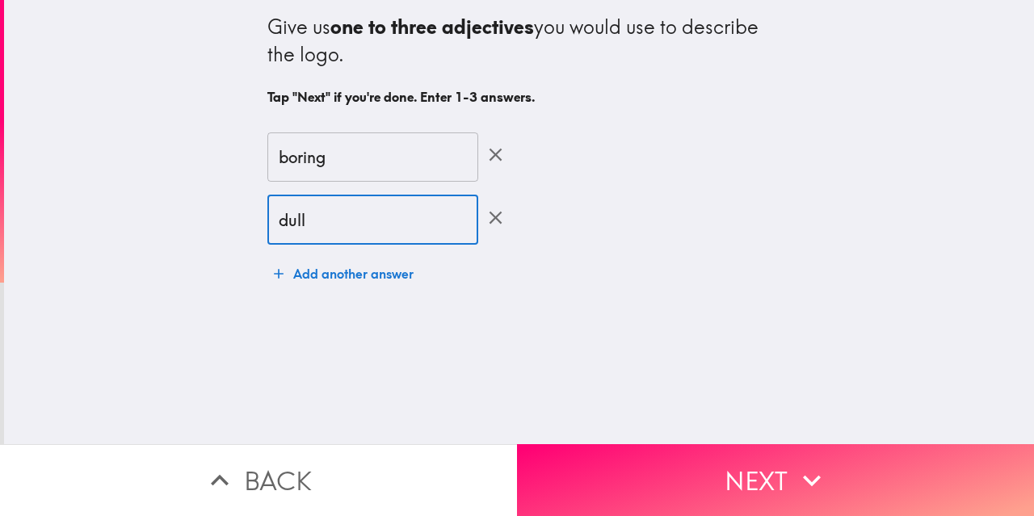
type input "dull"
click at [312, 275] on button "Add another answer" at bounding box center [343, 274] width 153 height 32
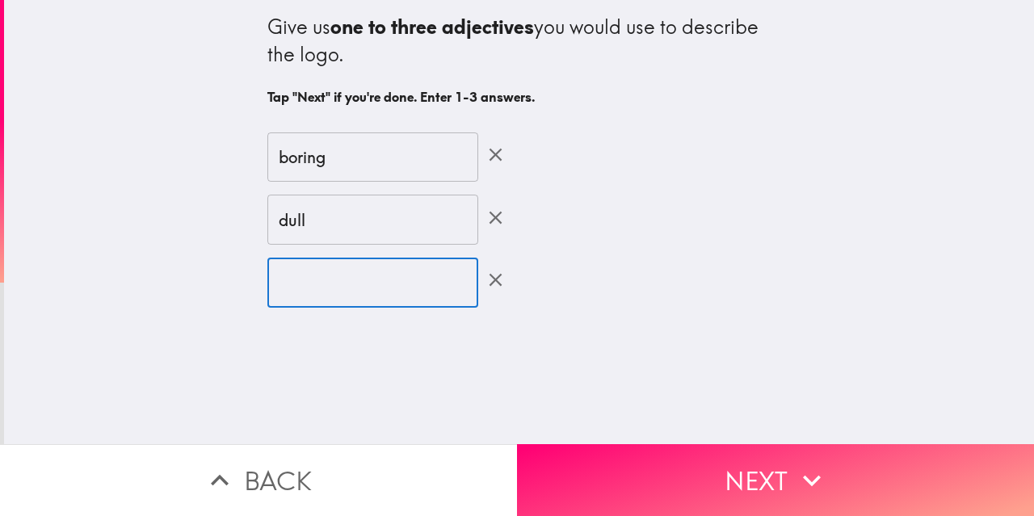
click at [309, 287] on input "text" at bounding box center [372, 283] width 211 height 50
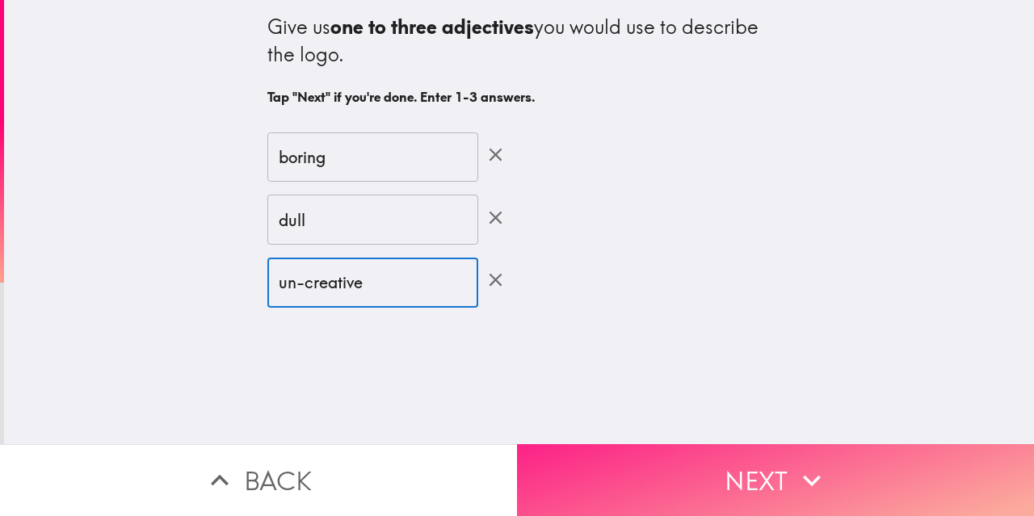
type input "un-creative"
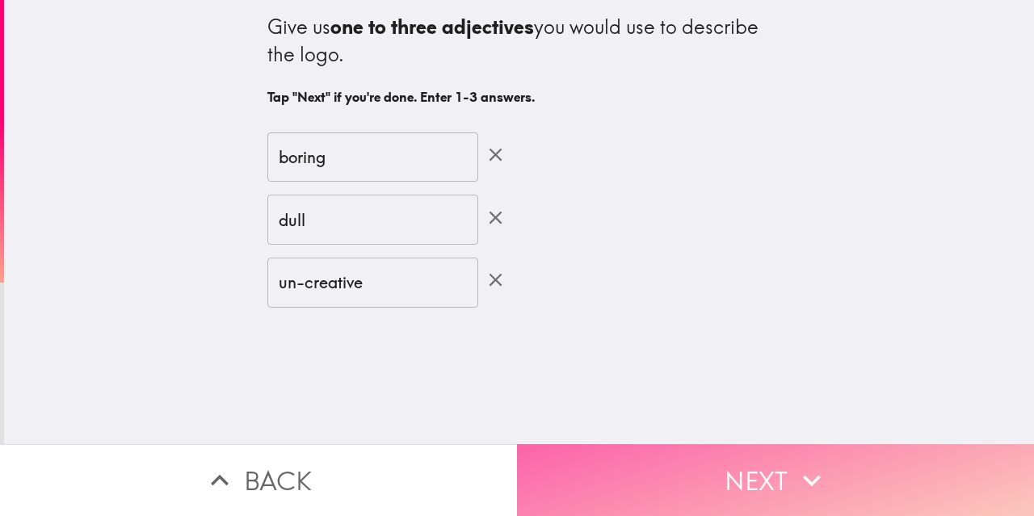
click at [707, 468] on button "Next" at bounding box center [775, 480] width 517 height 72
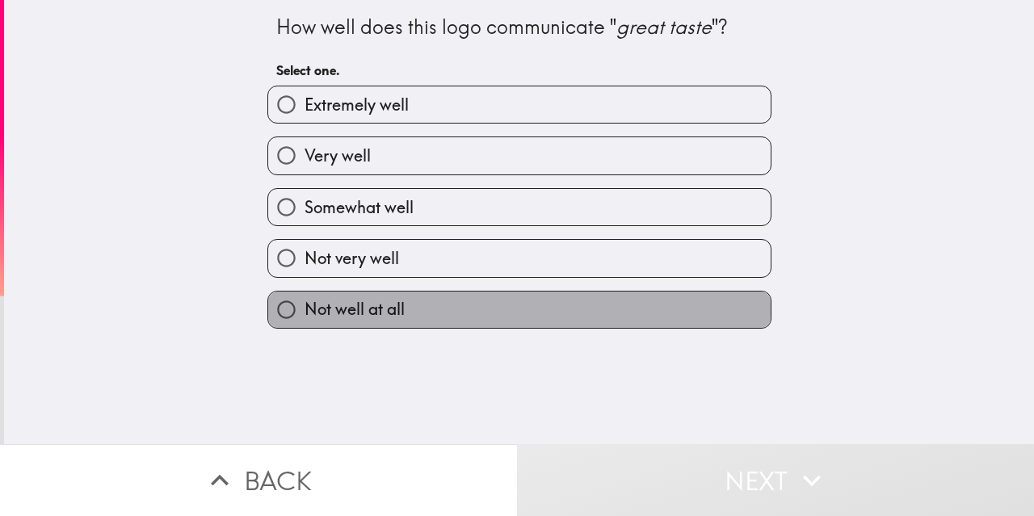
click at [359, 313] on span "Not well at all" at bounding box center [354, 309] width 100 height 23
click at [304, 313] on input "Not well at all" at bounding box center [286, 310] width 36 height 36
radio input "true"
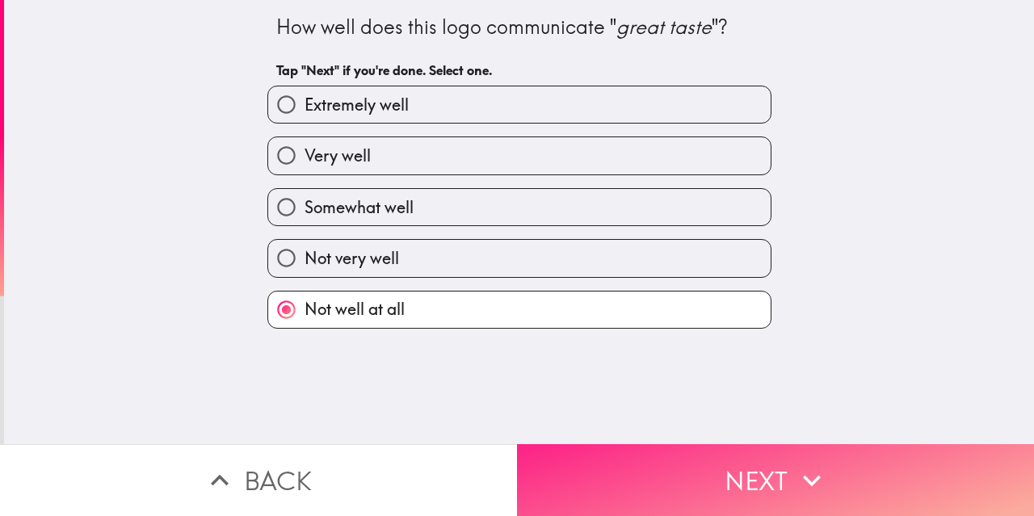
click at [658, 464] on button "Next" at bounding box center [775, 480] width 517 height 72
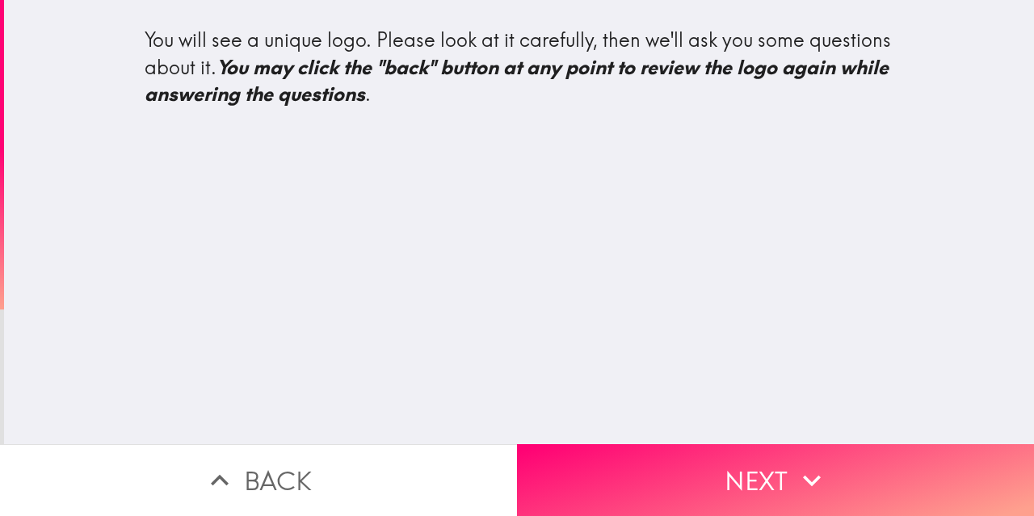
click at [346, 240] on div "You will see a unique logo. Please look at it carefully, then we'll ask you som…" at bounding box center [519, 222] width 1030 height 444
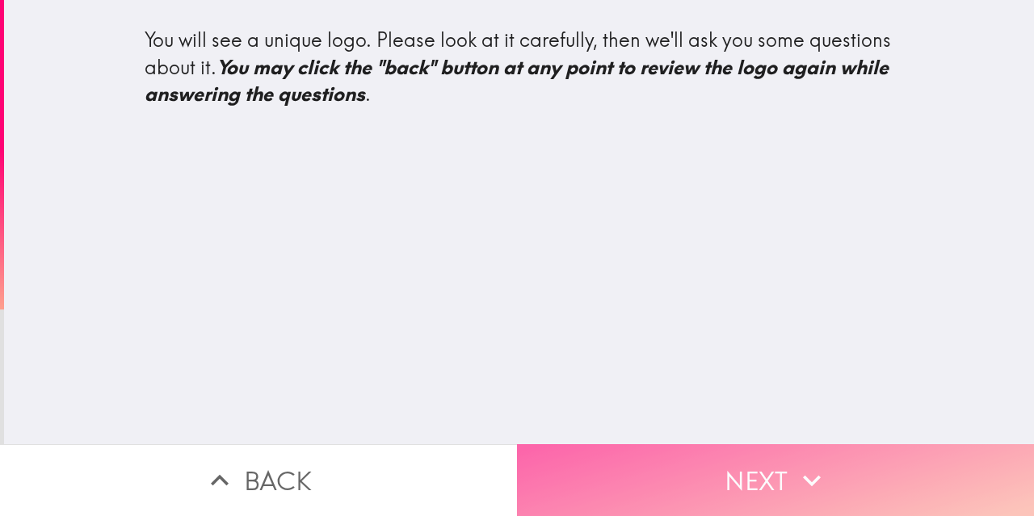
click at [628, 444] on button "Next" at bounding box center [775, 480] width 517 height 72
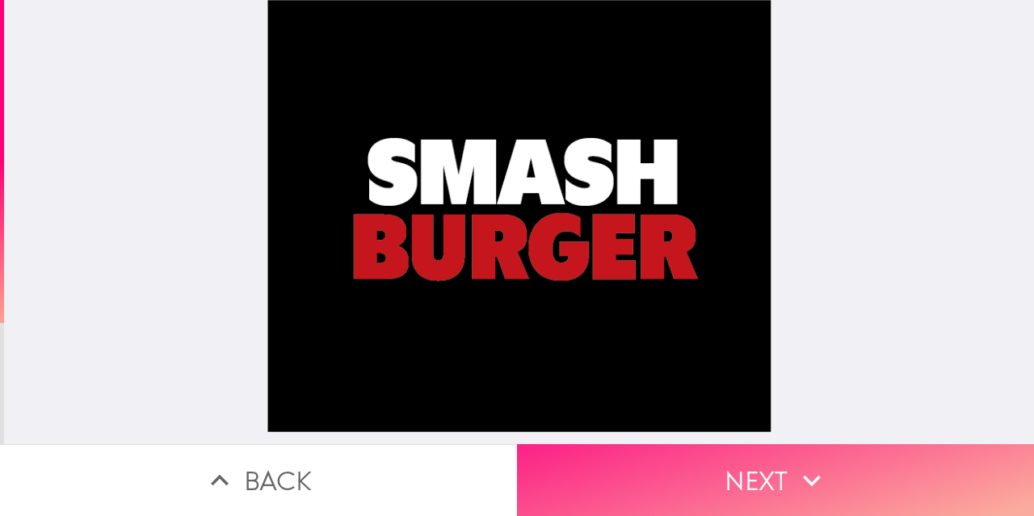
click at [638, 466] on button "Next" at bounding box center [775, 480] width 517 height 72
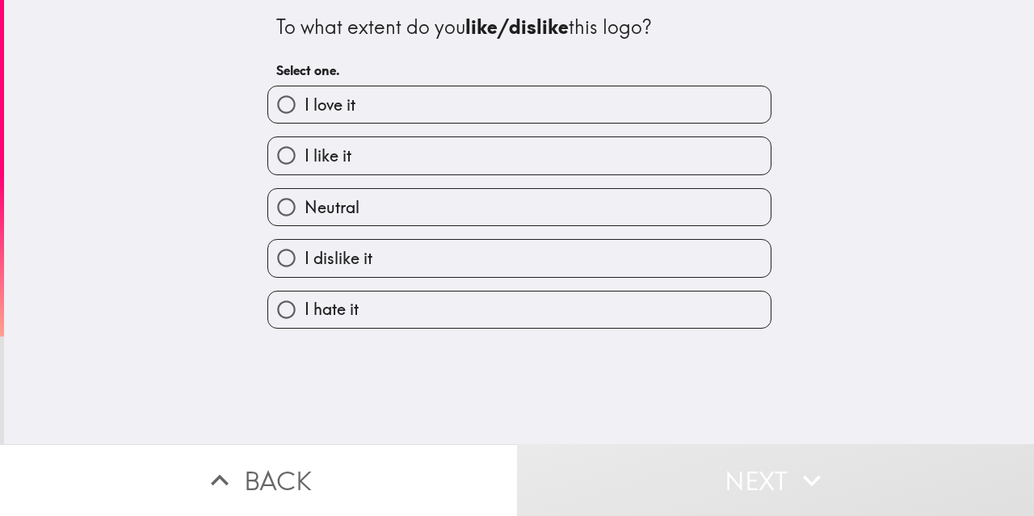
click at [318, 212] on span "Neutral" at bounding box center [331, 207] width 55 height 23
click at [304, 212] on input "Neutral" at bounding box center [286, 207] width 36 height 36
radio input "true"
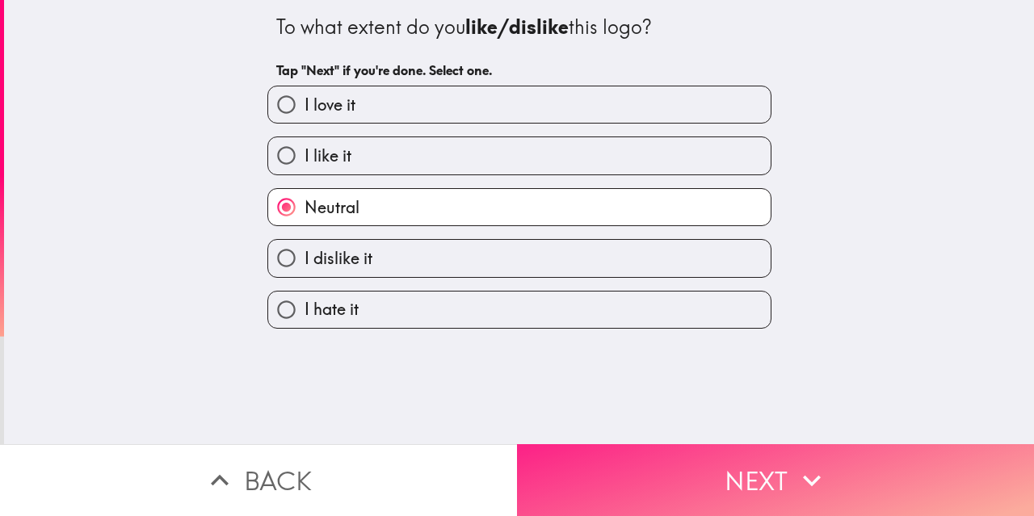
click at [607, 474] on button "Next" at bounding box center [775, 480] width 517 height 72
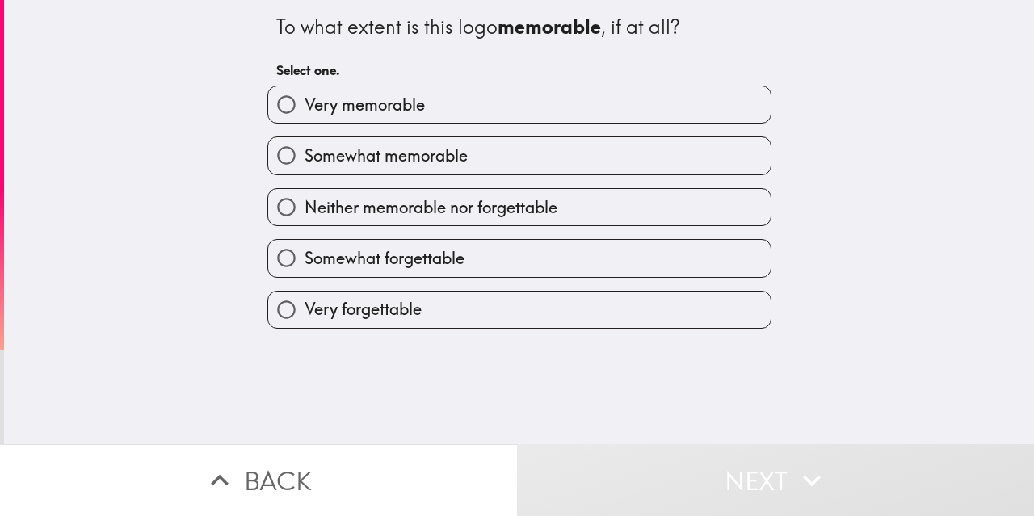
click at [335, 206] on span "Neither memorable nor forgettable" at bounding box center [430, 207] width 253 height 23
click at [304, 206] on input "Neither memorable nor forgettable" at bounding box center [286, 207] width 36 height 36
radio input "true"
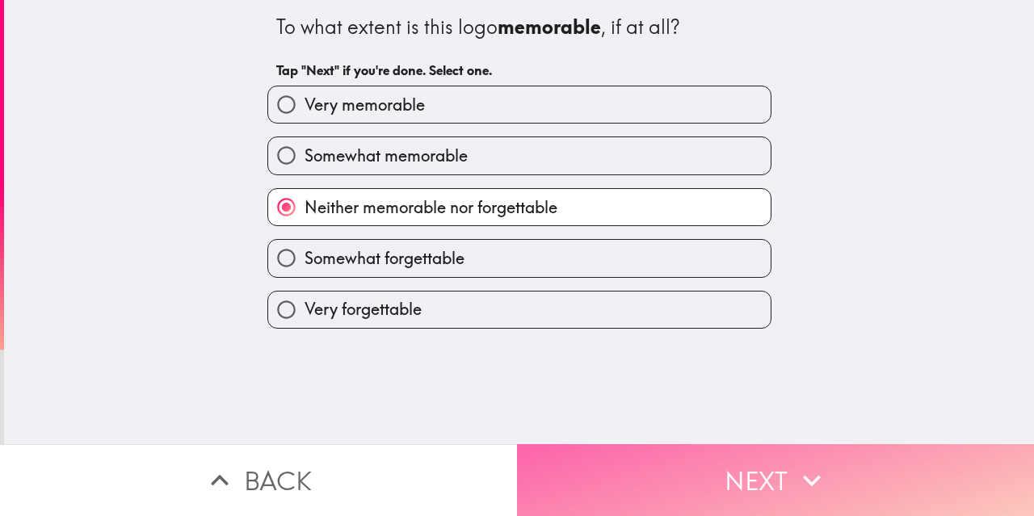
click at [693, 447] on button "Next" at bounding box center [775, 480] width 517 height 72
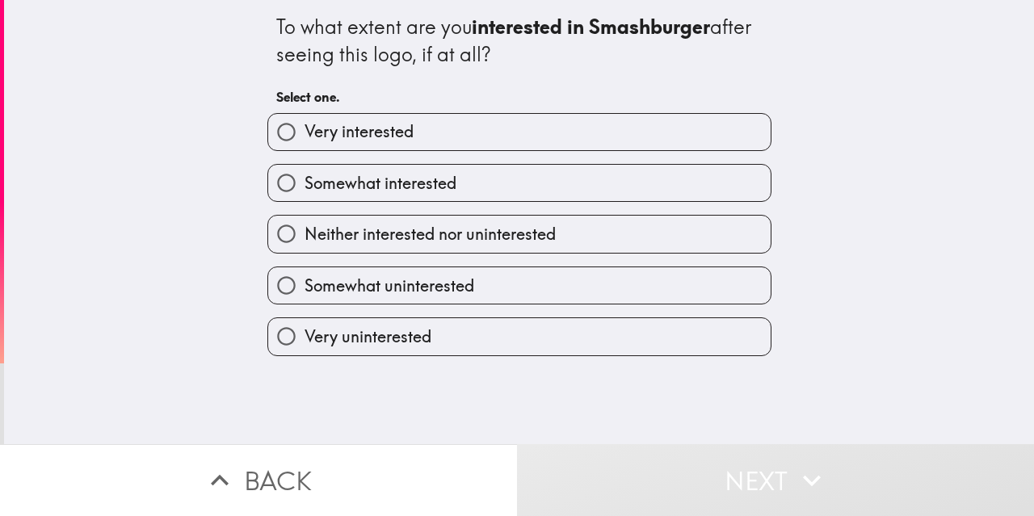
click at [373, 232] on span "Neither interested nor uninterested" at bounding box center [429, 234] width 251 height 23
click at [304, 232] on input "Neither interested nor uninterested" at bounding box center [286, 234] width 36 height 36
radio input "true"
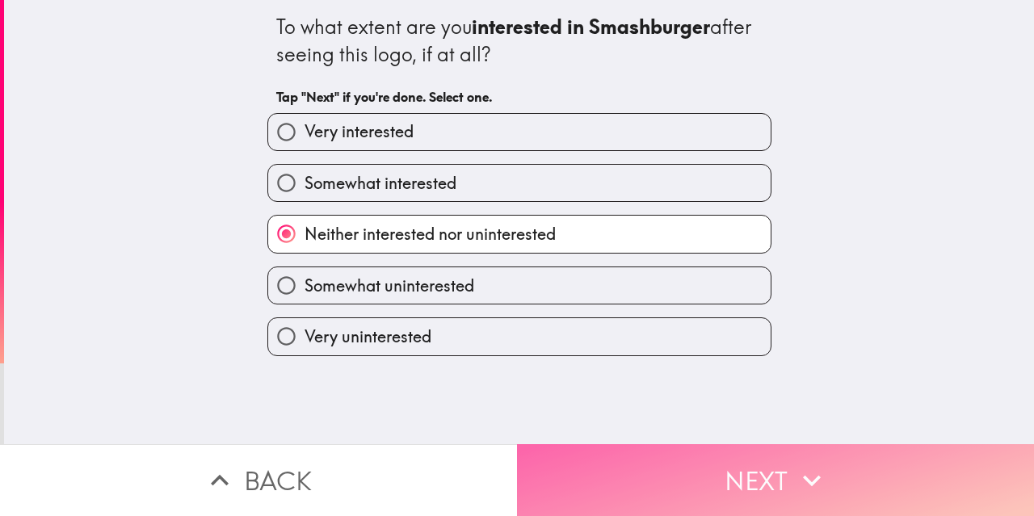
click at [636, 466] on button "Next" at bounding box center [775, 480] width 517 height 72
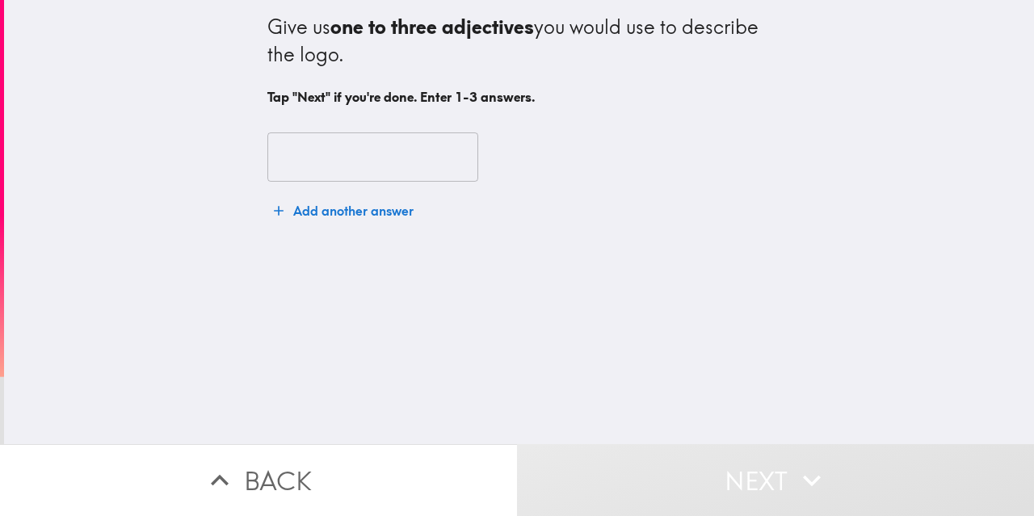
click at [354, 166] on input "text" at bounding box center [372, 157] width 211 height 50
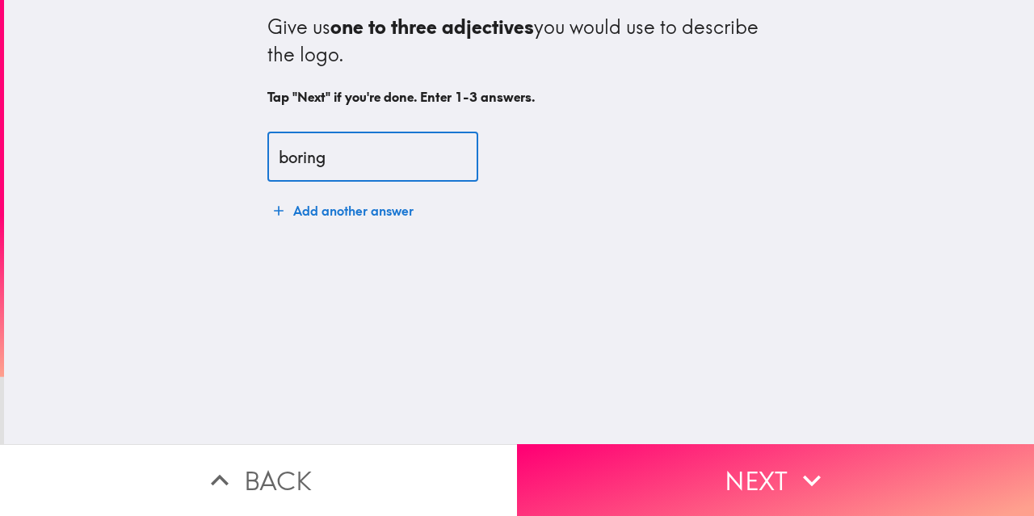
type input "boring"
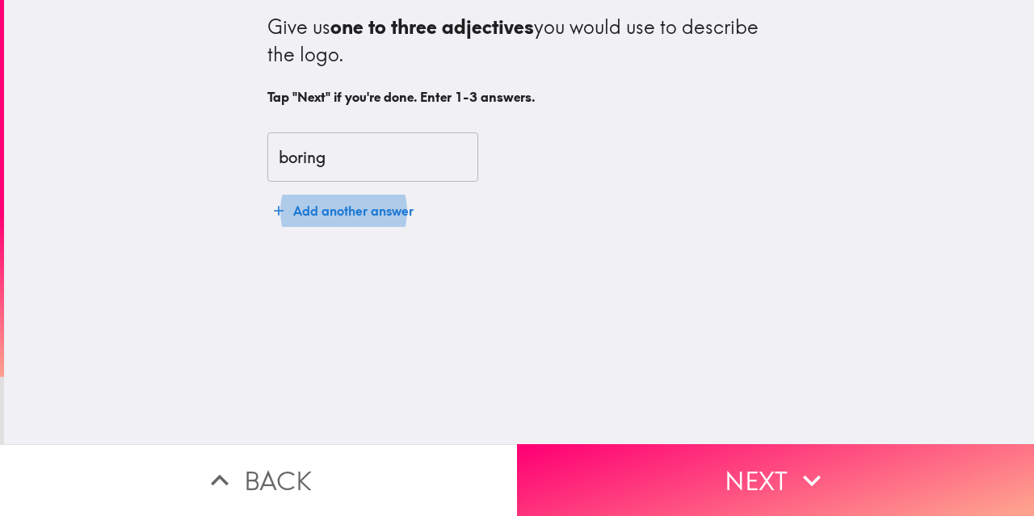
click at [267, 195] on button "Add another answer" at bounding box center [343, 211] width 153 height 32
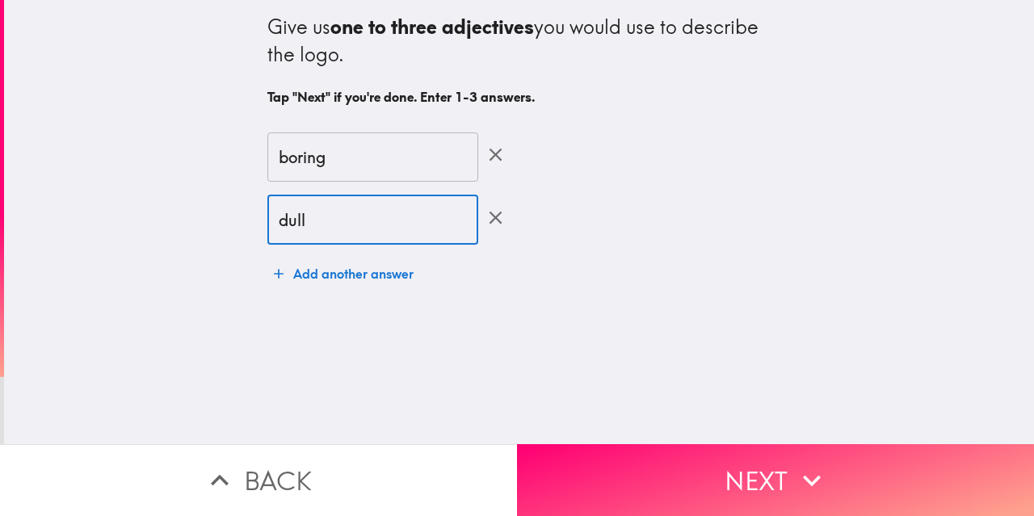
type input "dull"
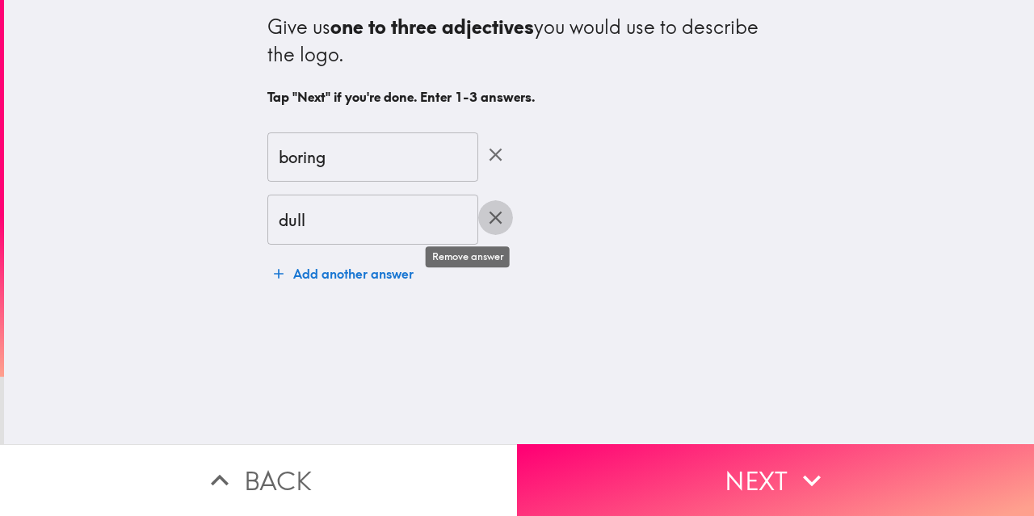
click button "button" at bounding box center [495, 217] width 35 height 35
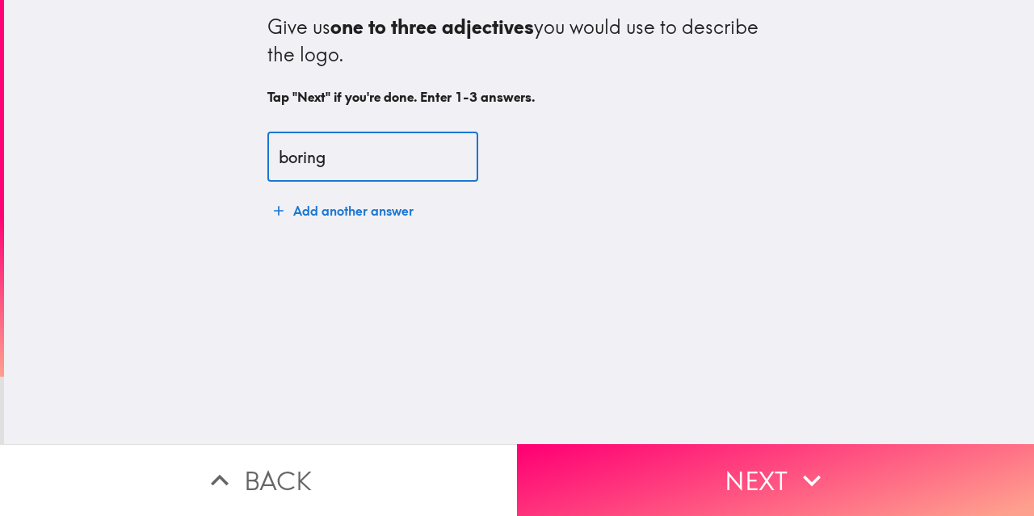
click at [271, 207] on icon "button" at bounding box center [279, 211] width 16 height 16
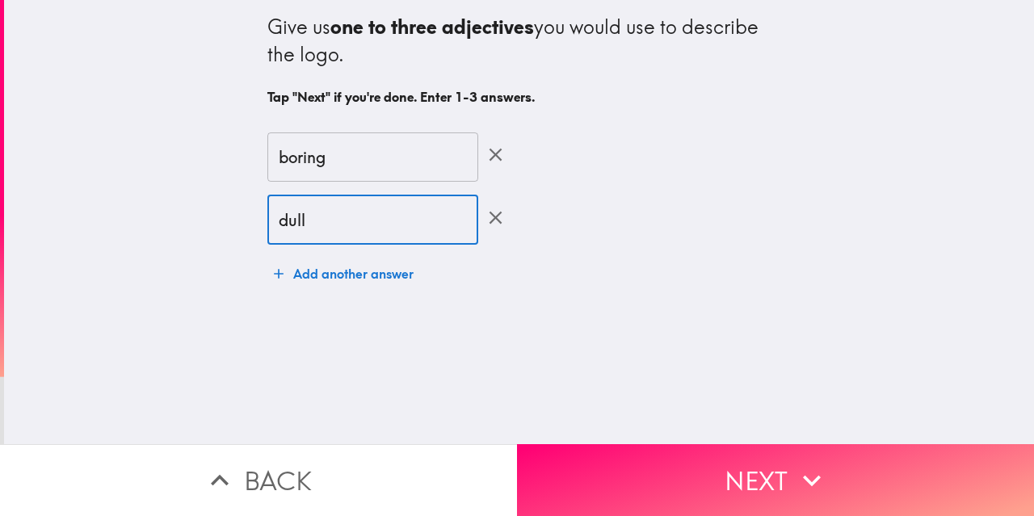
type input "dull"
click at [271, 268] on icon "button" at bounding box center [279, 274] width 16 height 16
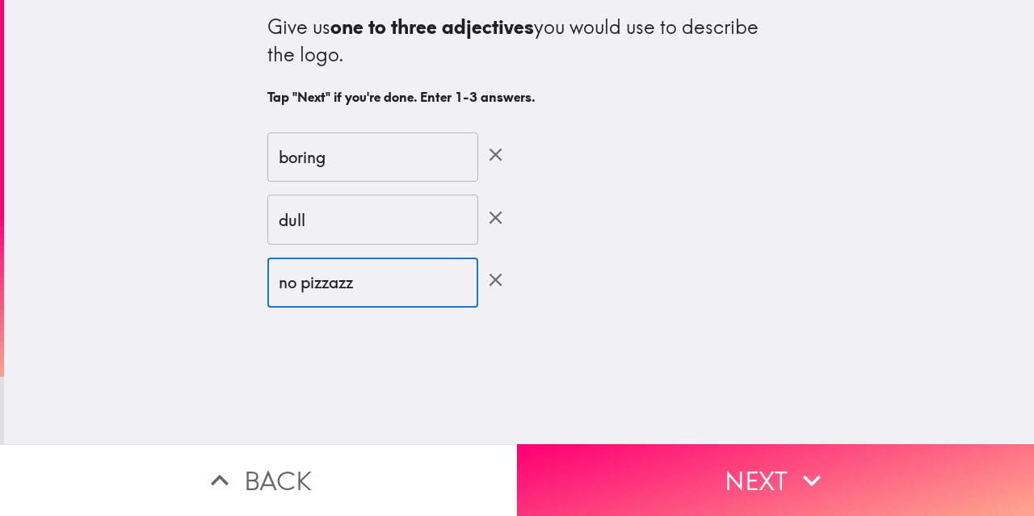
click at [309, 287] on input "no pizzazz" at bounding box center [372, 283] width 211 height 50
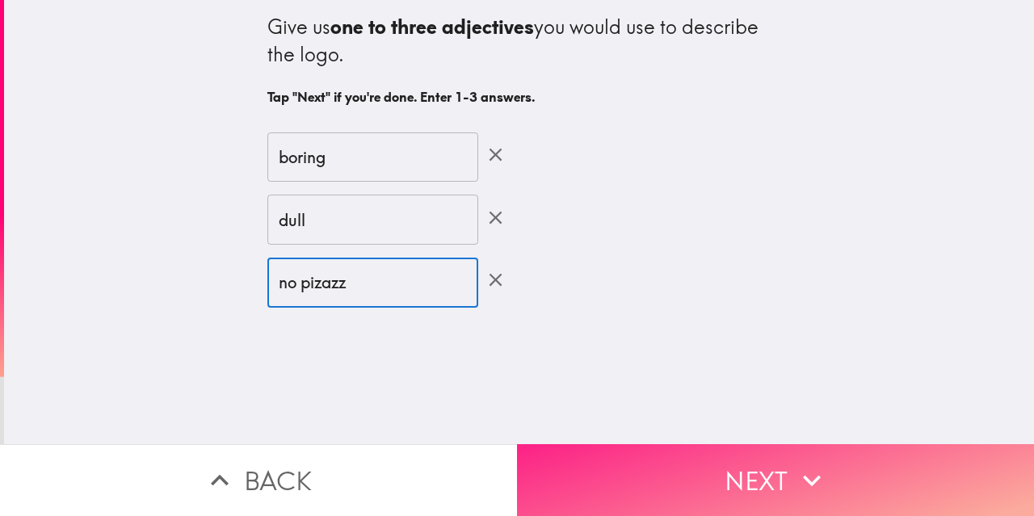
type input "no pizazz"
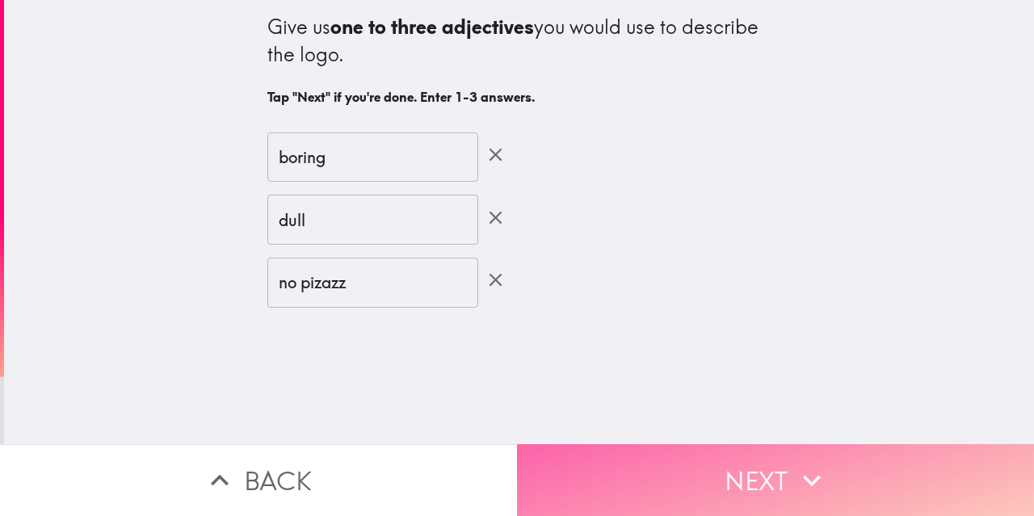
click at [717, 464] on button "Next" at bounding box center [775, 480] width 517 height 72
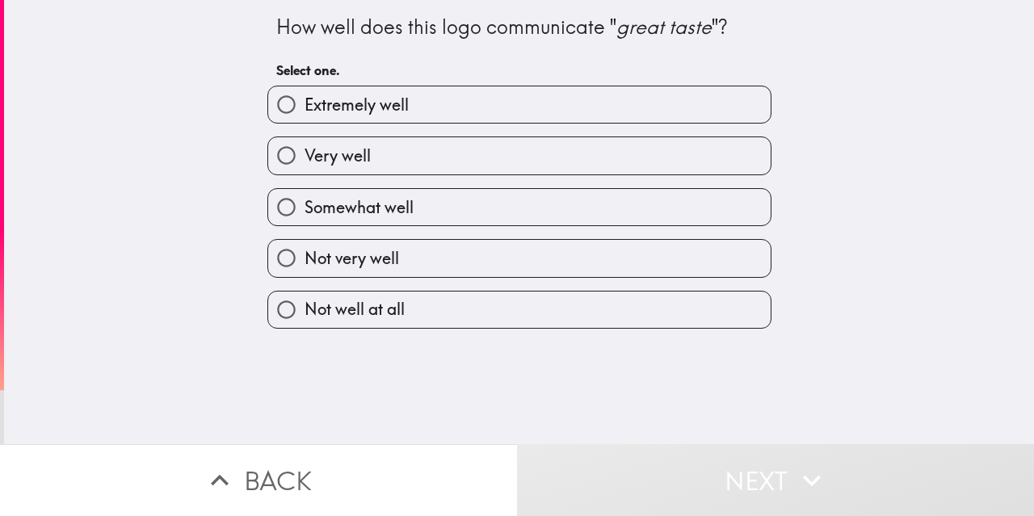
click at [435, 313] on label "Not well at all" at bounding box center [519, 310] width 502 height 36
click at [304, 313] on input "Not well at all" at bounding box center [286, 310] width 36 height 36
radio input "true"
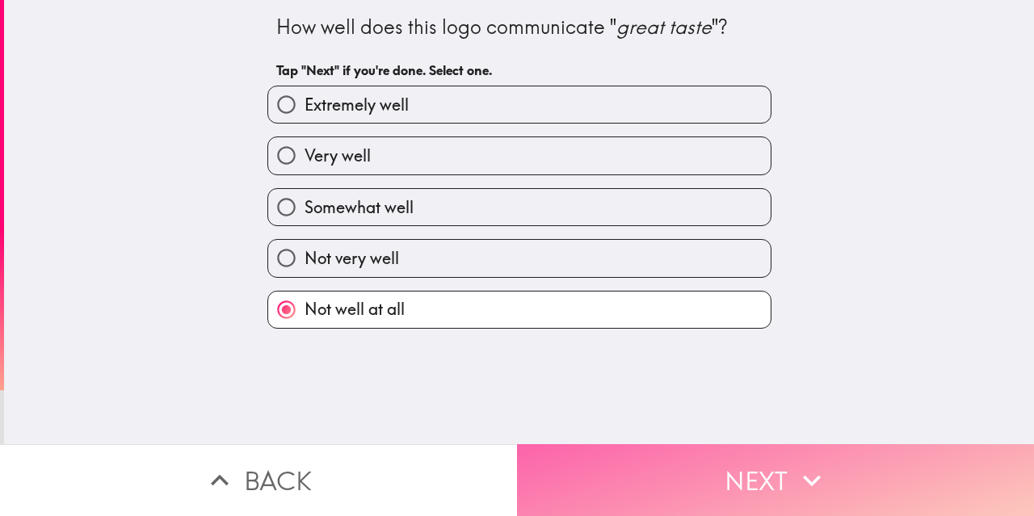
click at [717, 466] on button "Next" at bounding box center [775, 480] width 517 height 72
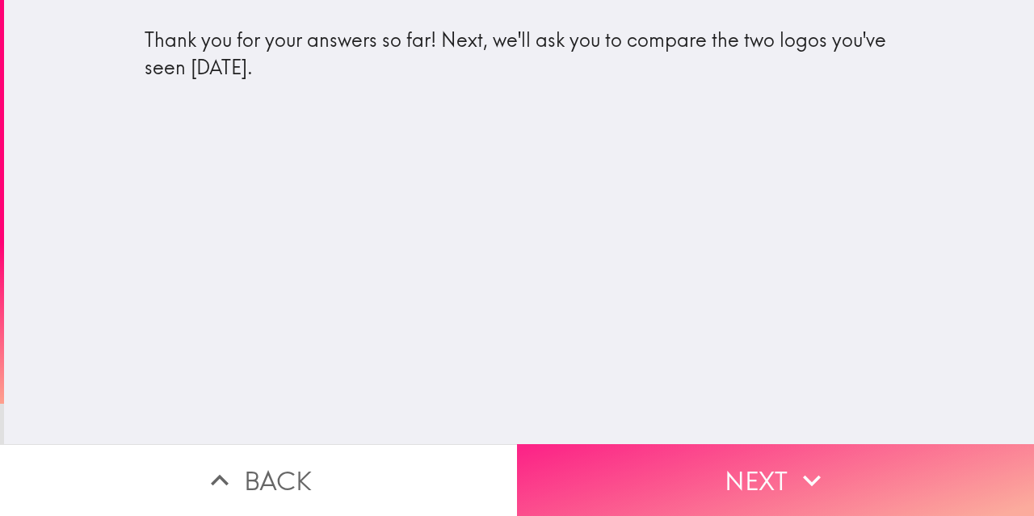
click at [687, 468] on button "Next" at bounding box center [775, 480] width 517 height 72
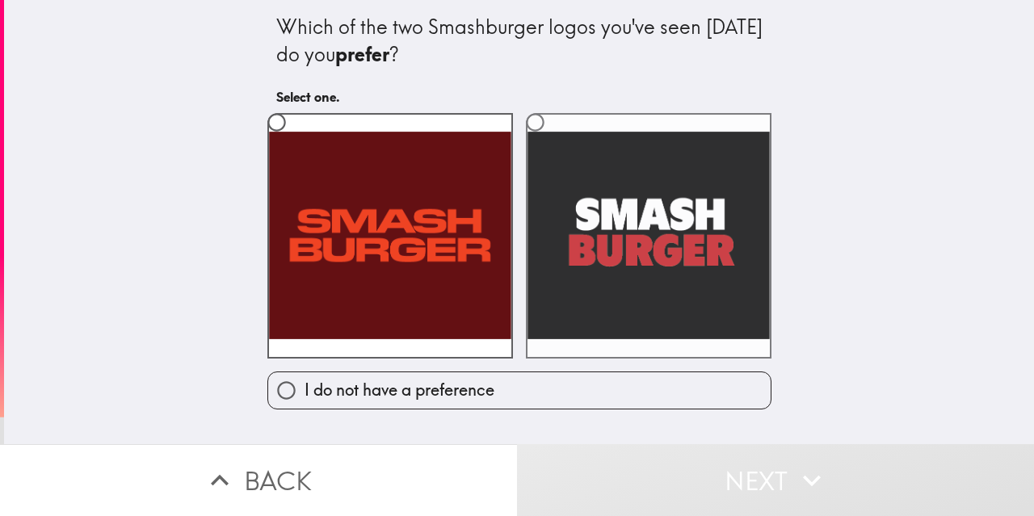
click at [570, 288] on label at bounding box center [649, 236] width 246 height 246
click at [553, 141] on input "radio" at bounding box center [535, 122] width 36 height 36
radio input "true"
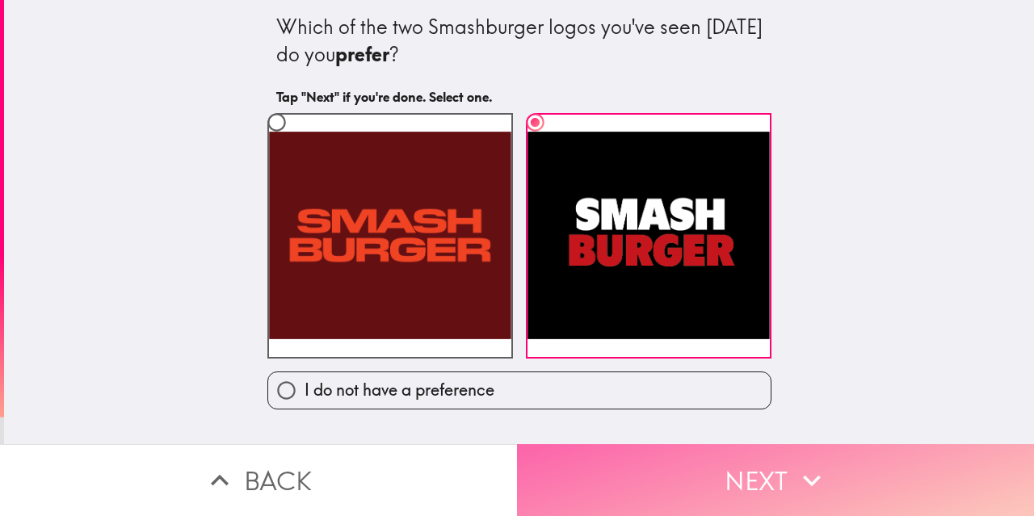
click at [615, 464] on button "Next" at bounding box center [775, 480] width 517 height 72
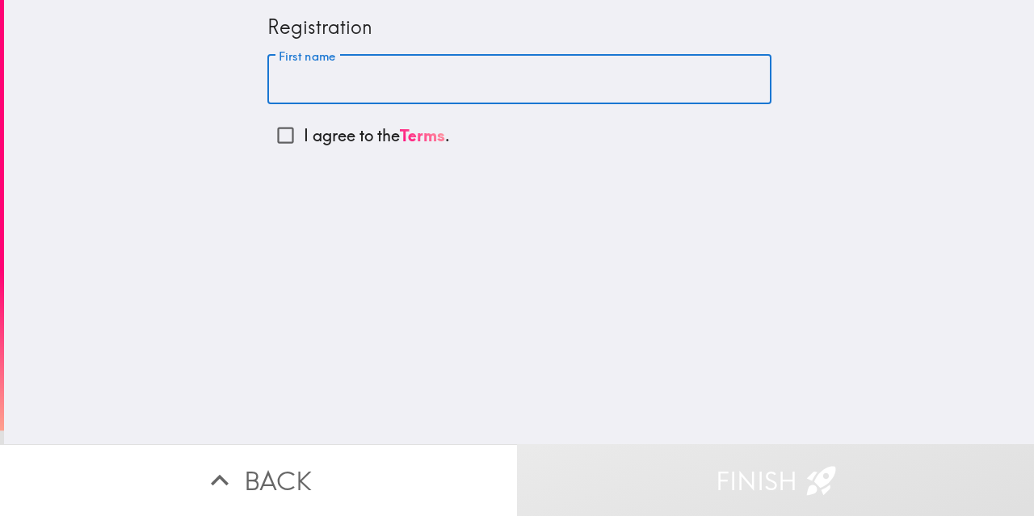
click at [285, 82] on input "First name" at bounding box center [519, 80] width 504 height 50
type input "[PERSON_NAME]"
click at [276, 135] on input "I agree to the Terms ." at bounding box center [285, 135] width 36 height 36
checkbox input "true"
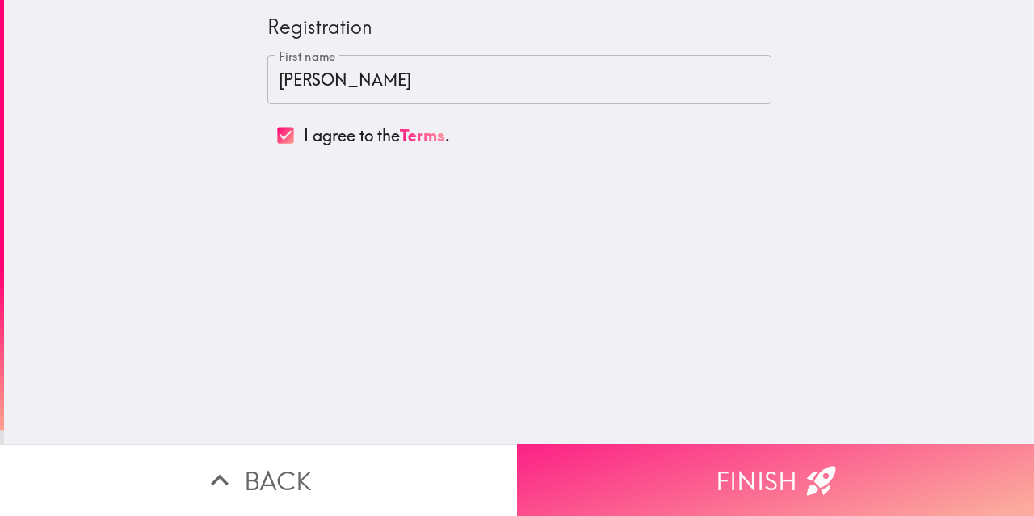
click at [786, 462] on button "Finish" at bounding box center [775, 480] width 517 height 72
